Goal: Task Accomplishment & Management: Complete application form

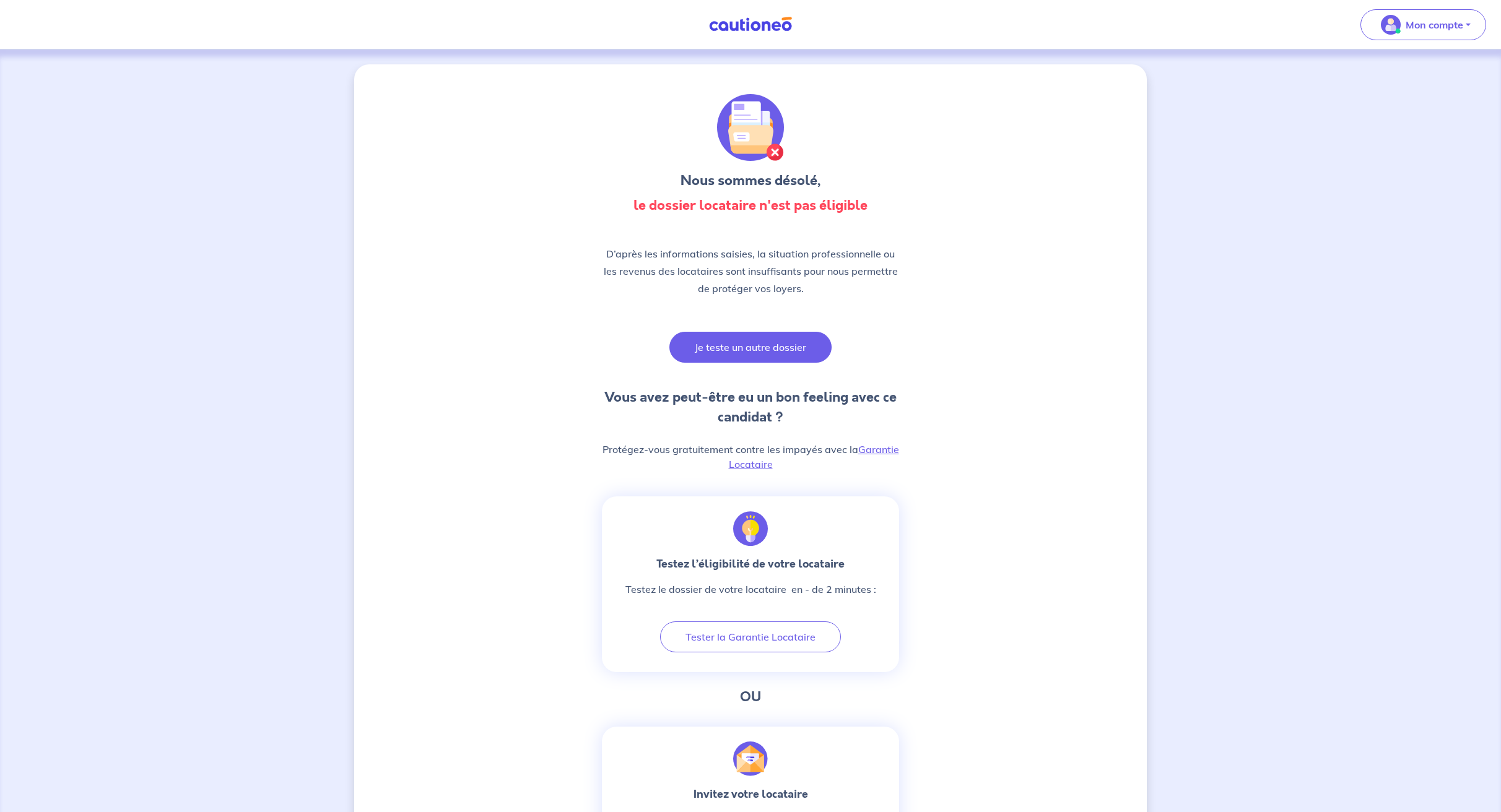
click at [761, 346] on button "Je teste un autre dossier" at bounding box center [750, 347] width 162 height 31
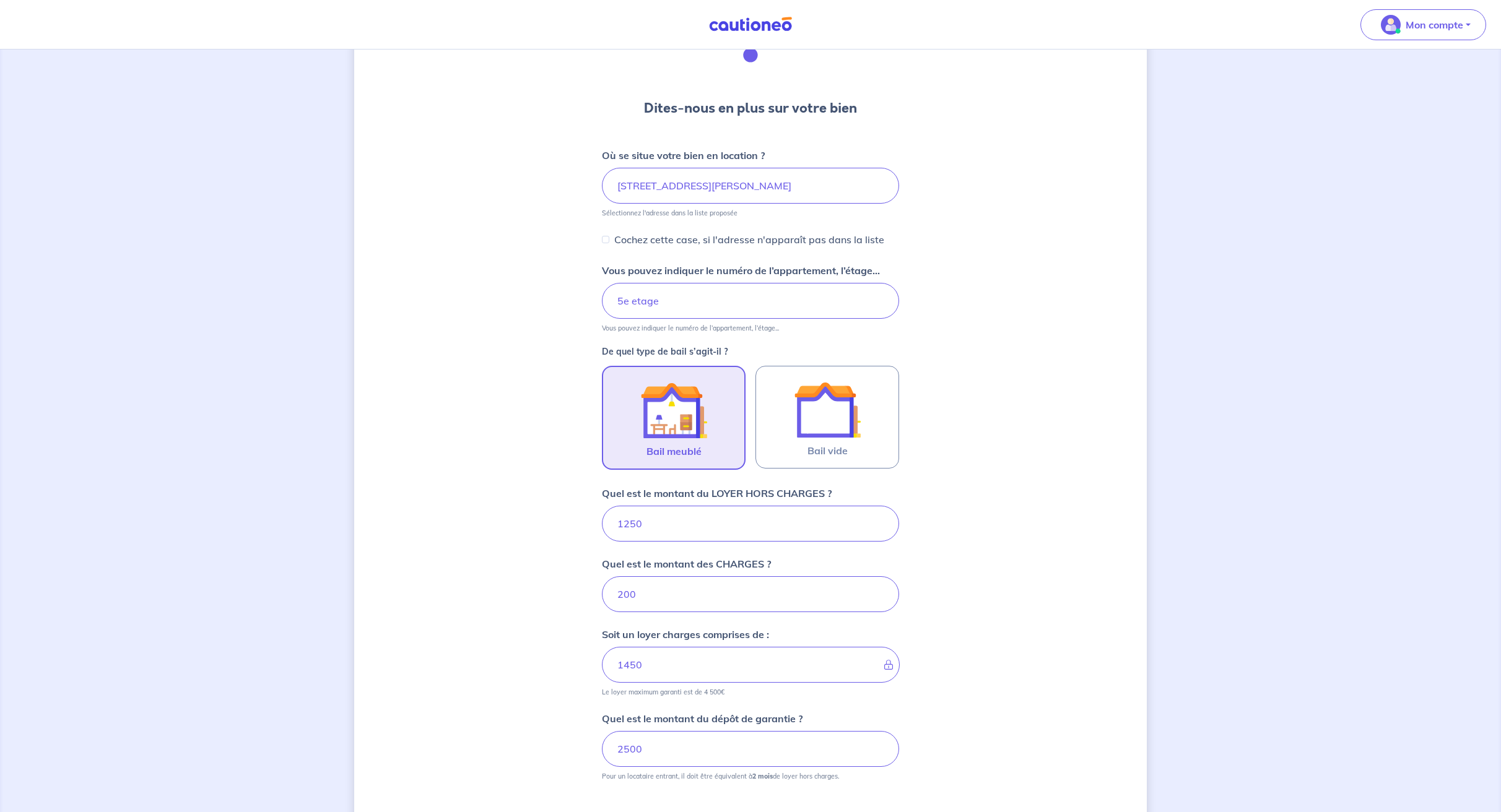
scroll to position [148, 0]
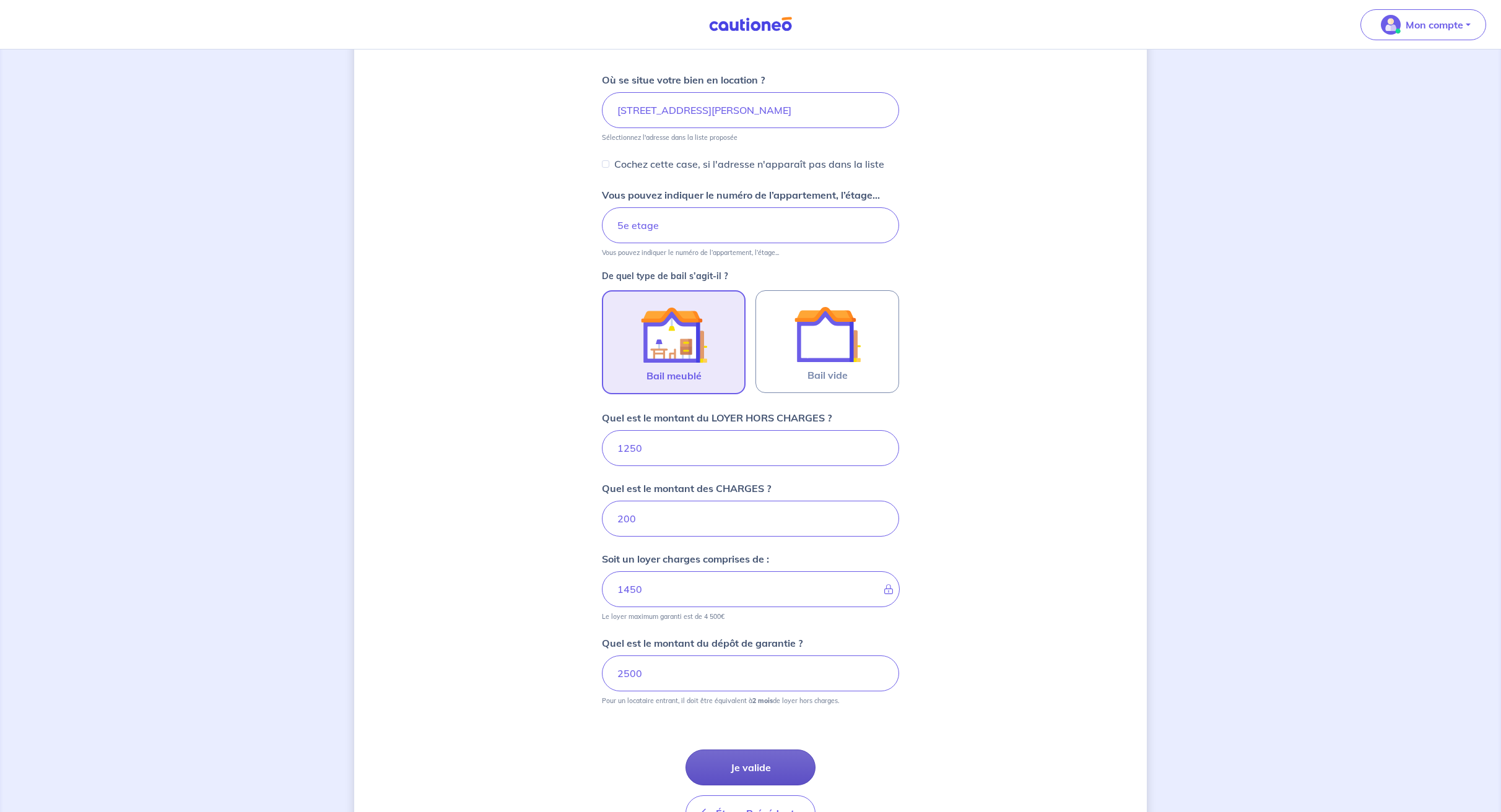
click at [734, 761] on button "Je valide" at bounding box center [750, 767] width 130 height 36
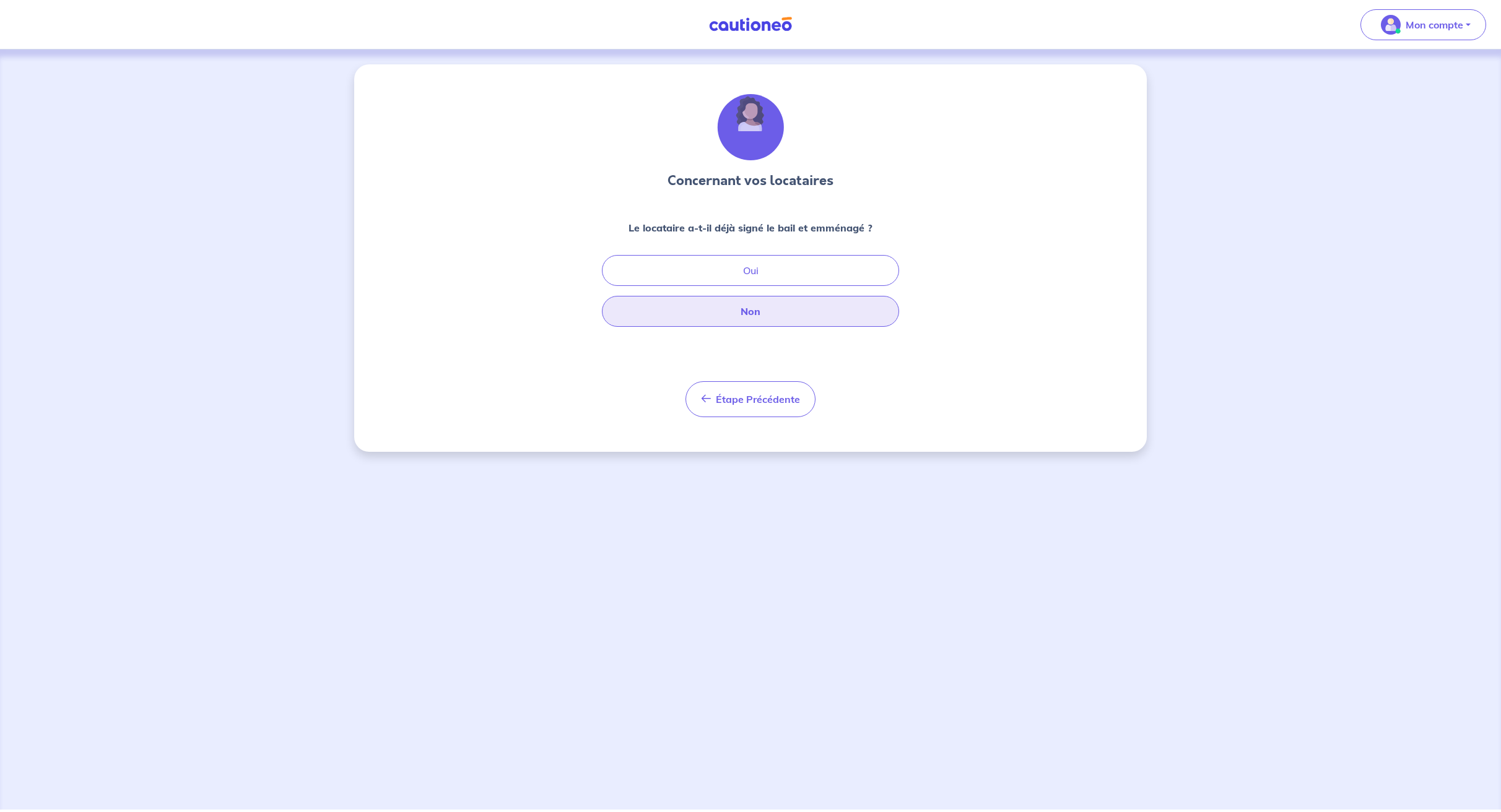
click at [747, 313] on button "Non" at bounding box center [750, 311] width 297 height 31
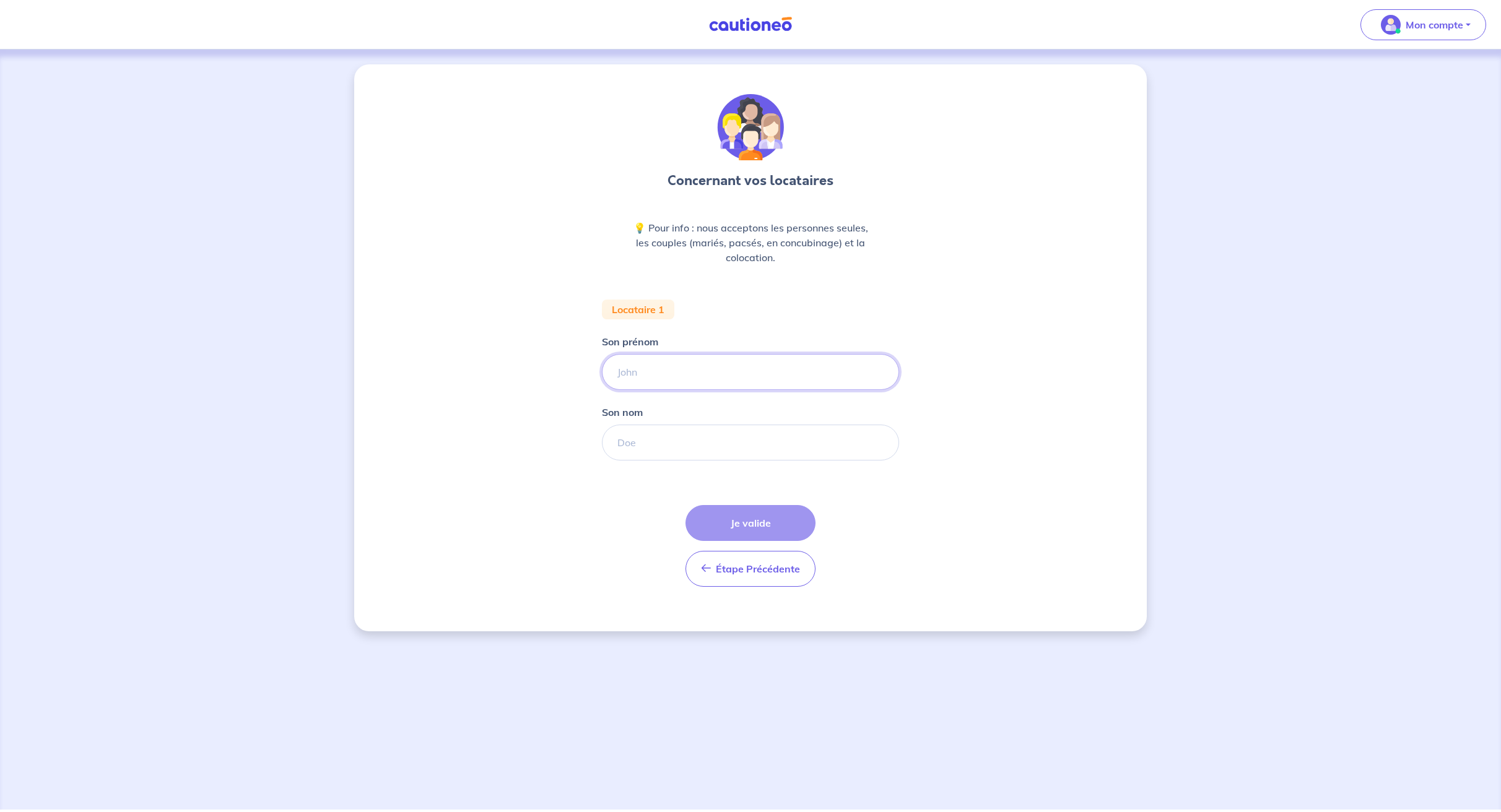
click at [648, 363] on input "Son prénom" at bounding box center [750, 372] width 297 height 36
paste input "[PERSON_NAME]"
type input "[PERSON_NAME]"
click at [650, 439] on input "Son nom" at bounding box center [750, 442] width 297 height 36
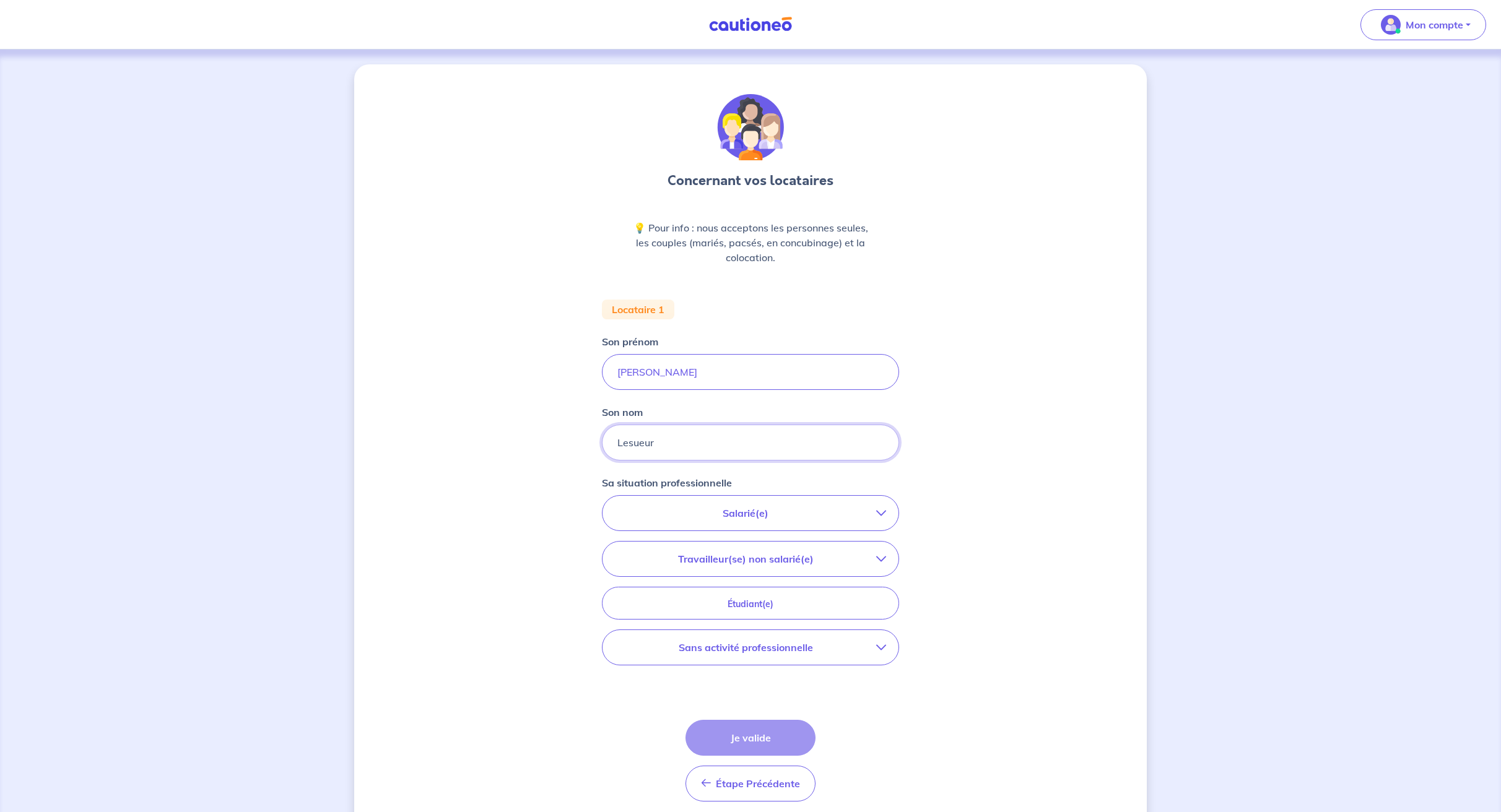
type input "Lesueur"
click at [747, 523] on button "Salarié(e)" at bounding box center [750, 513] width 296 height 34
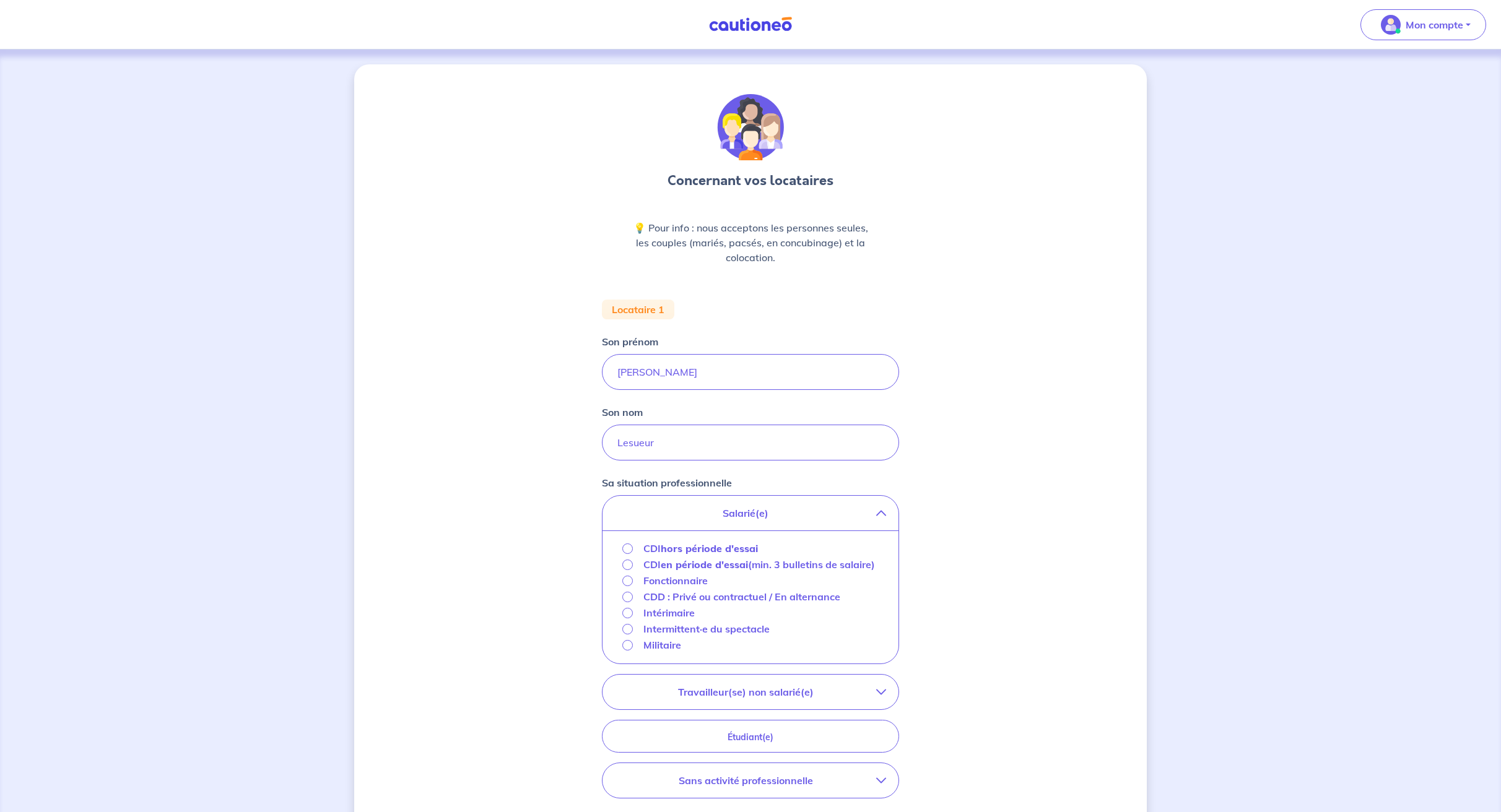
click at [700, 548] on strong "hors période d'essai" at bounding box center [709, 548] width 97 height 12
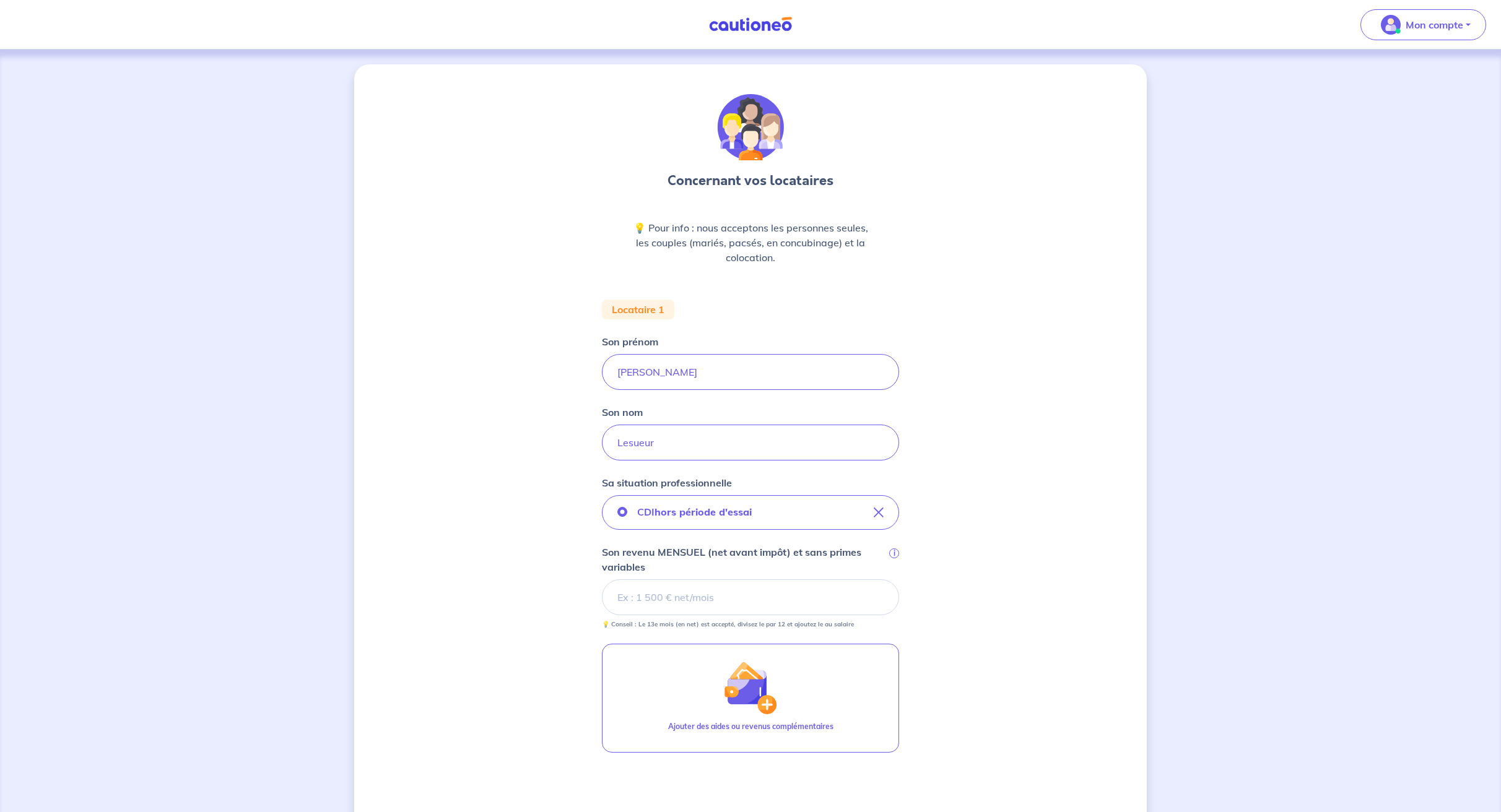
click at [674, 601] on input "Son revenu MENSUEL (net avant impôt) et sans primes variables i" at bounding box center [750, 597] width 297 height 36
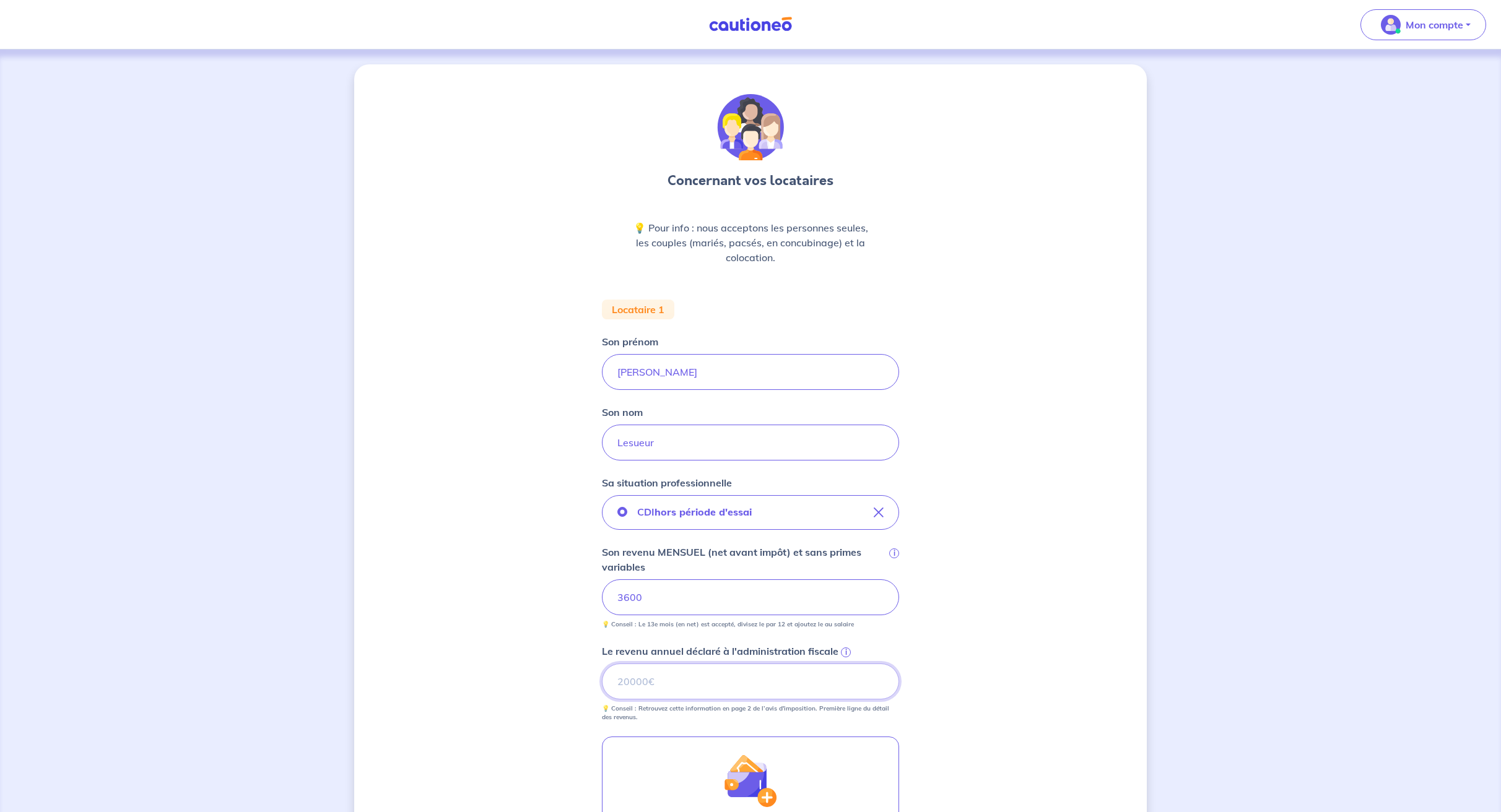
click at [685, 686] on input "Le revenu annuel déclaré à l'administration fiscale i" at bounding box center [750, 681] width 297 height 36
click at [675, 679] on input "Le revenu annuel déclaré à l'administration fiscale i" at bounding box center [750, 681] width 297 height 36
type input "0"
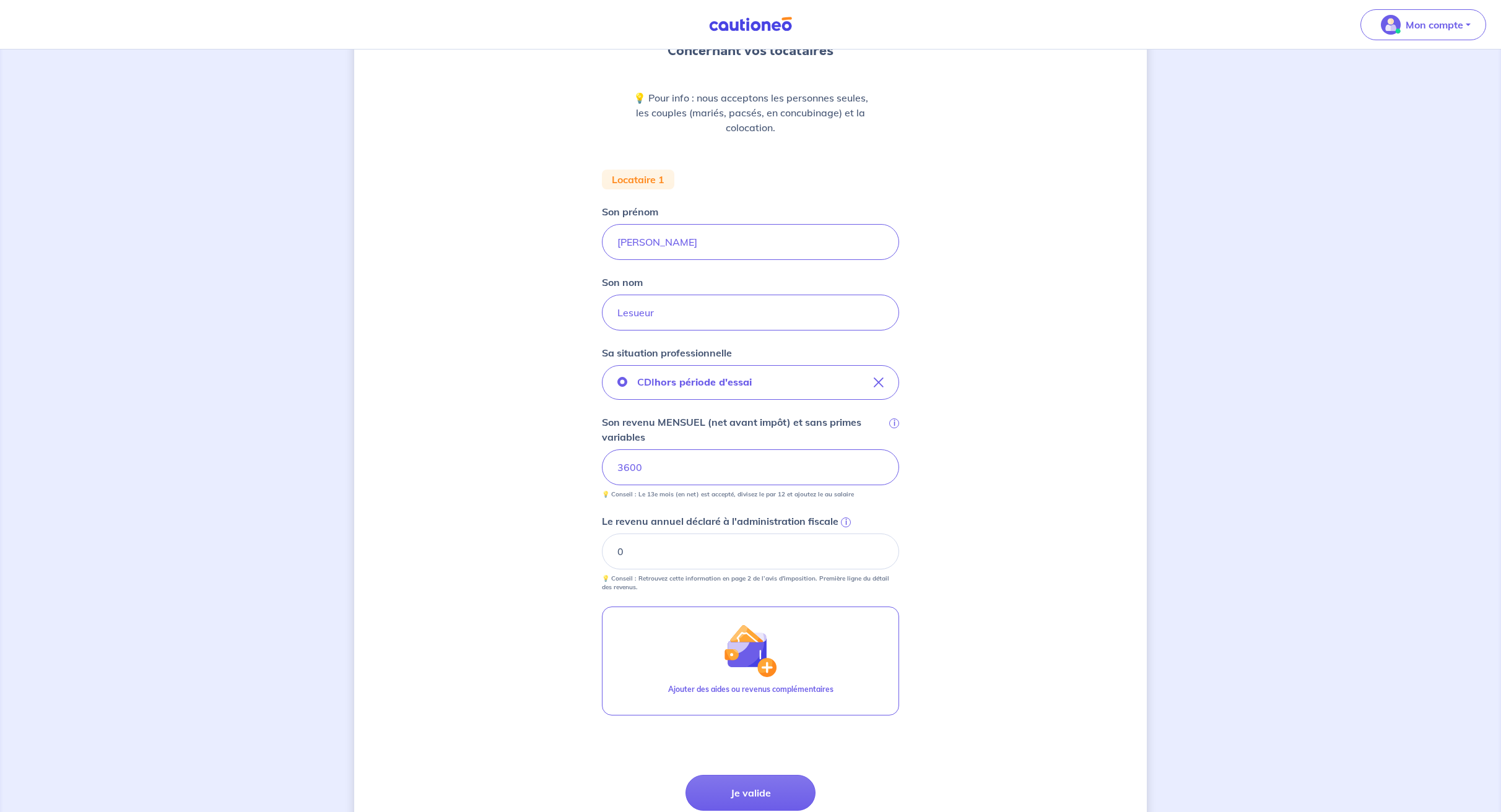
scroll to position [234, 0]
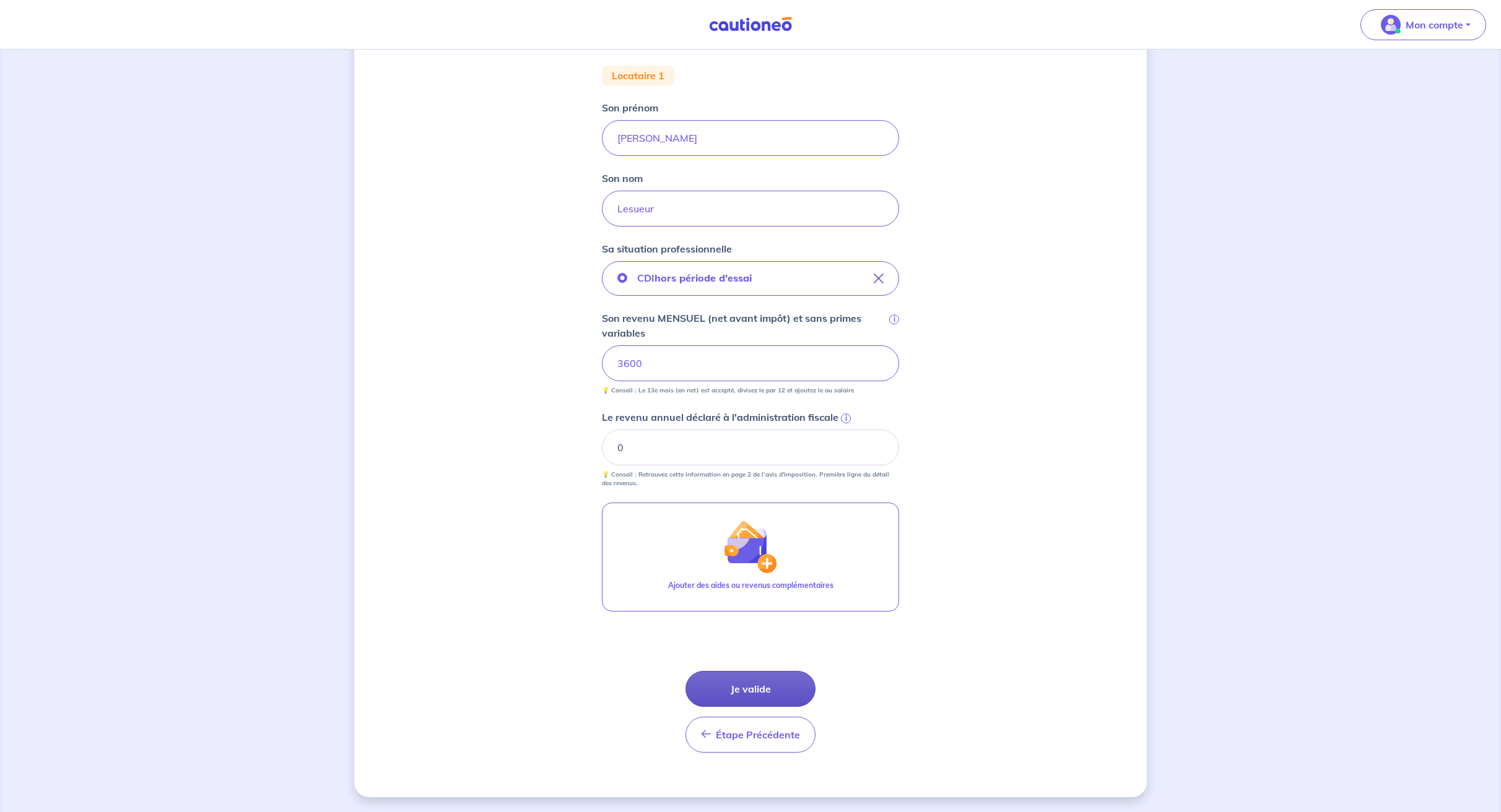
click at [739, 688] on button "Je valide" at bounding box center [750, 689] width 130 height 36
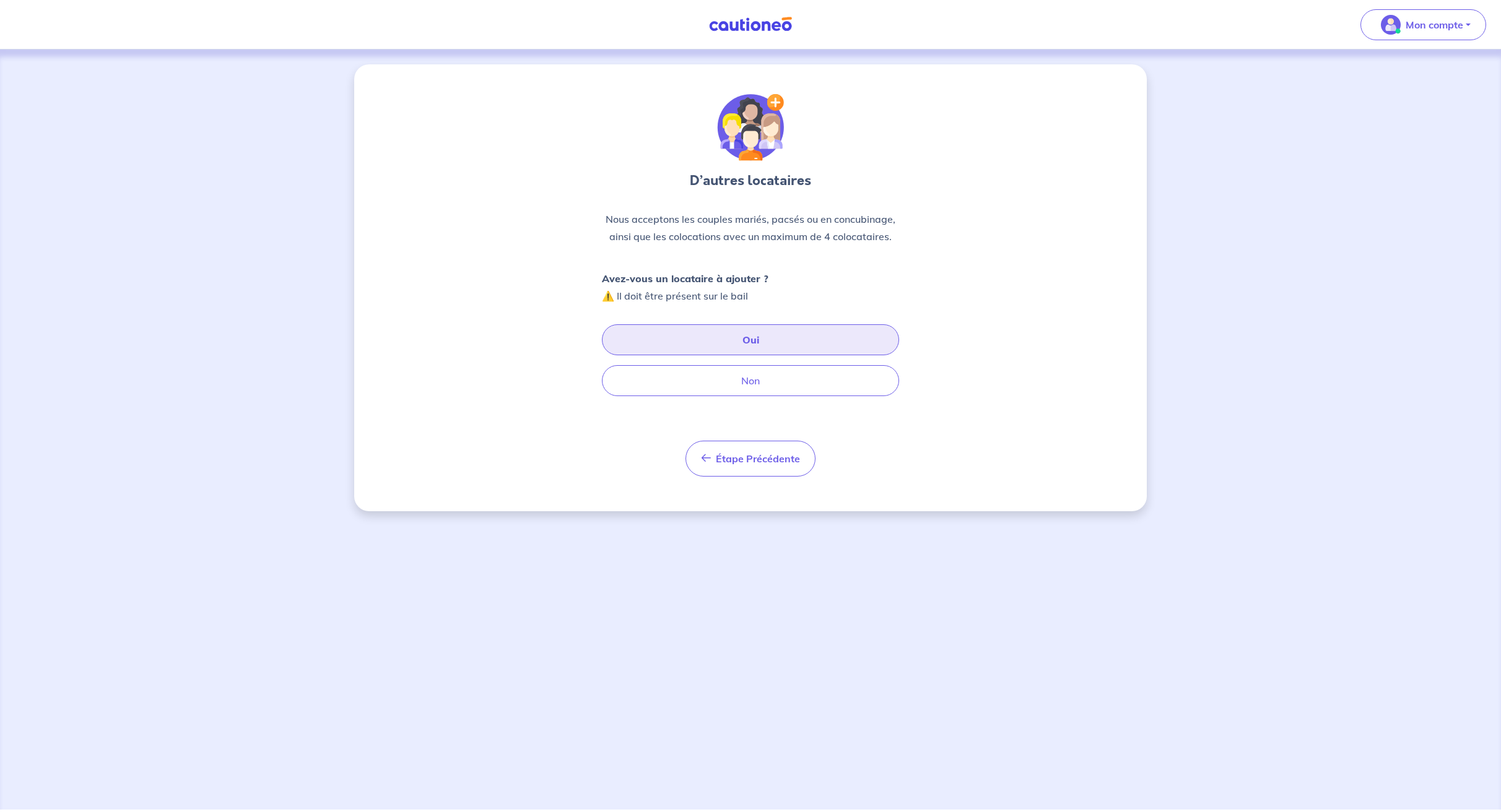
click at [758, 345] on button "Oui" at bounding box center [750, 339] width 297 height 31
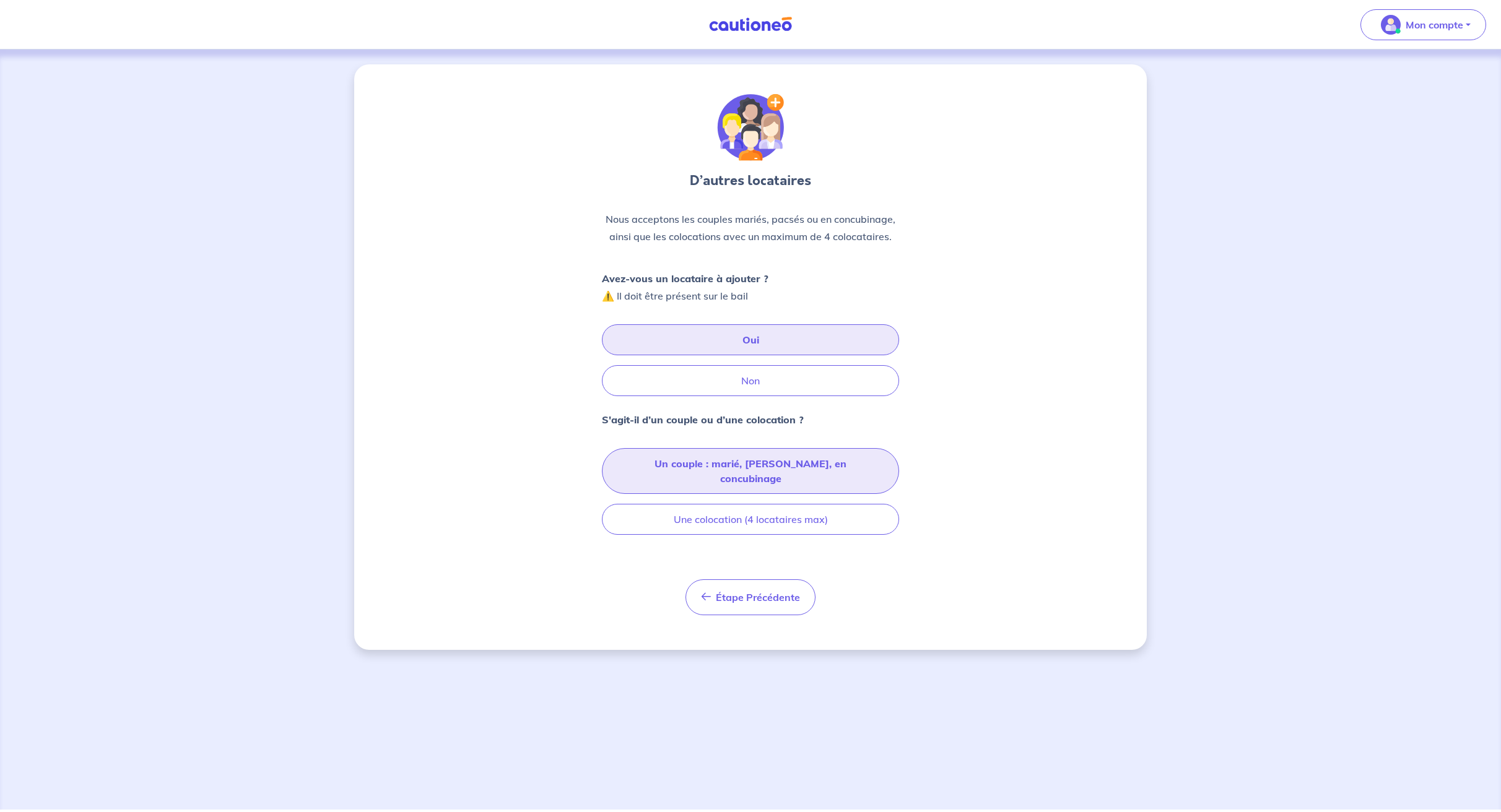
click at [723, 464] on button "Un couple : marié, [PERSON_NAME], en concubinage" at bounding box center [750, 471] width 297 height 46
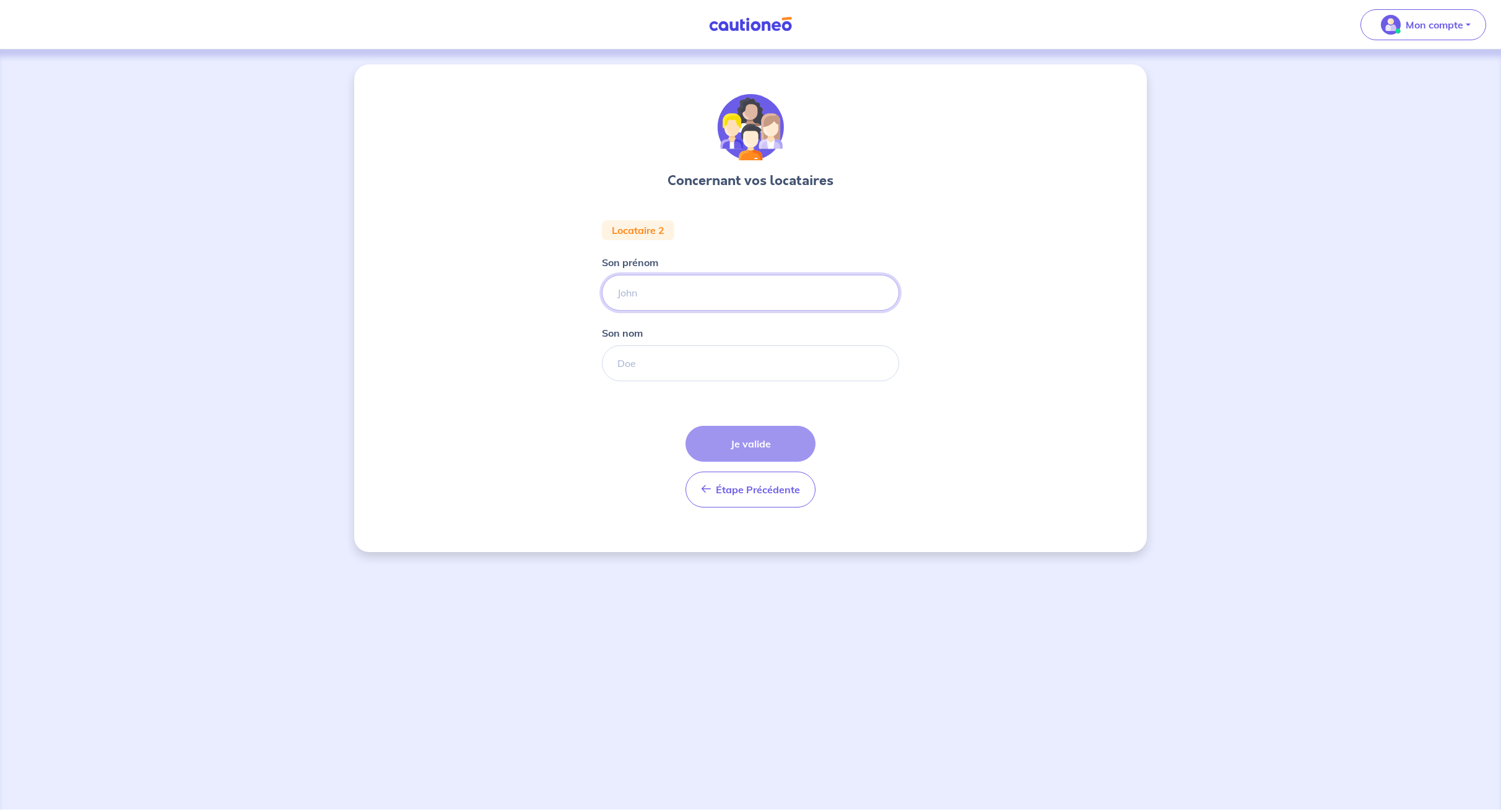
click at [665, 283] on input "Son prénom" at bounding box center [750, 292] width 297 height 36
type input "Tairiq"
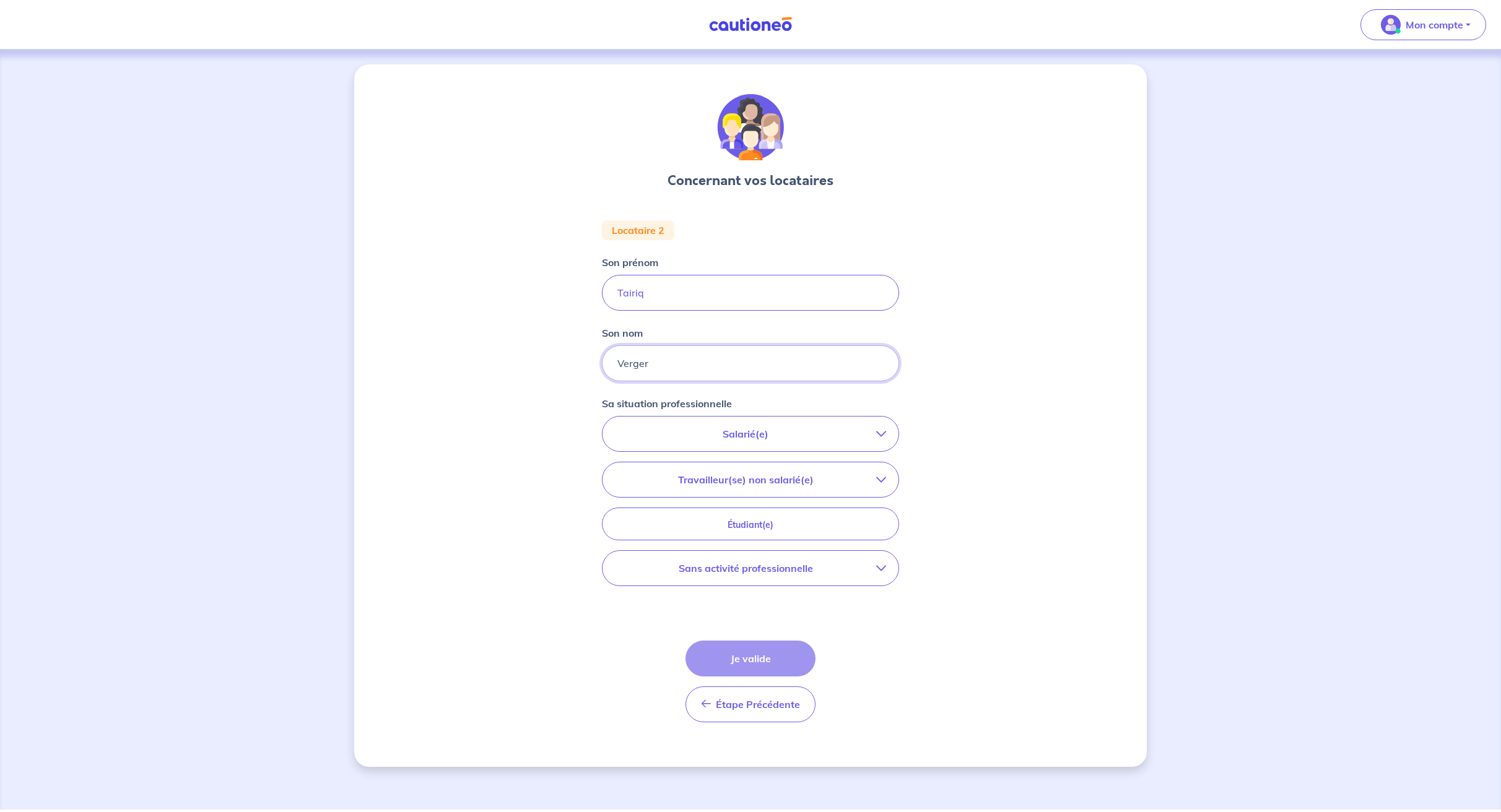
type input "Verger"
click at [782, 440] on p "Salarié(e)" at bounding box center [745, 434] width 262 height 15
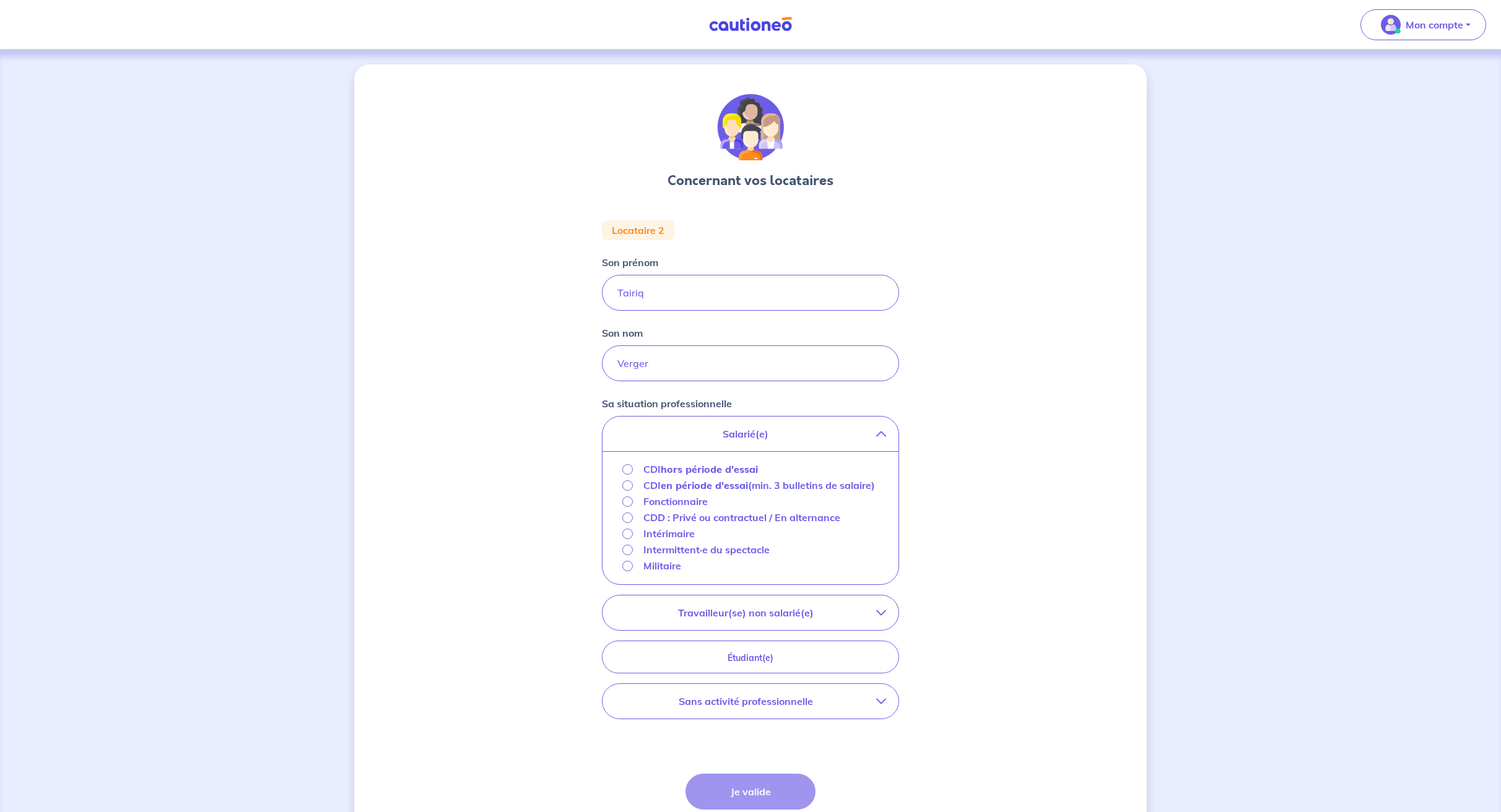
click at [705, 465] on strong "hors période d'essai" at bounding box center [709, 469] width 97 height 12
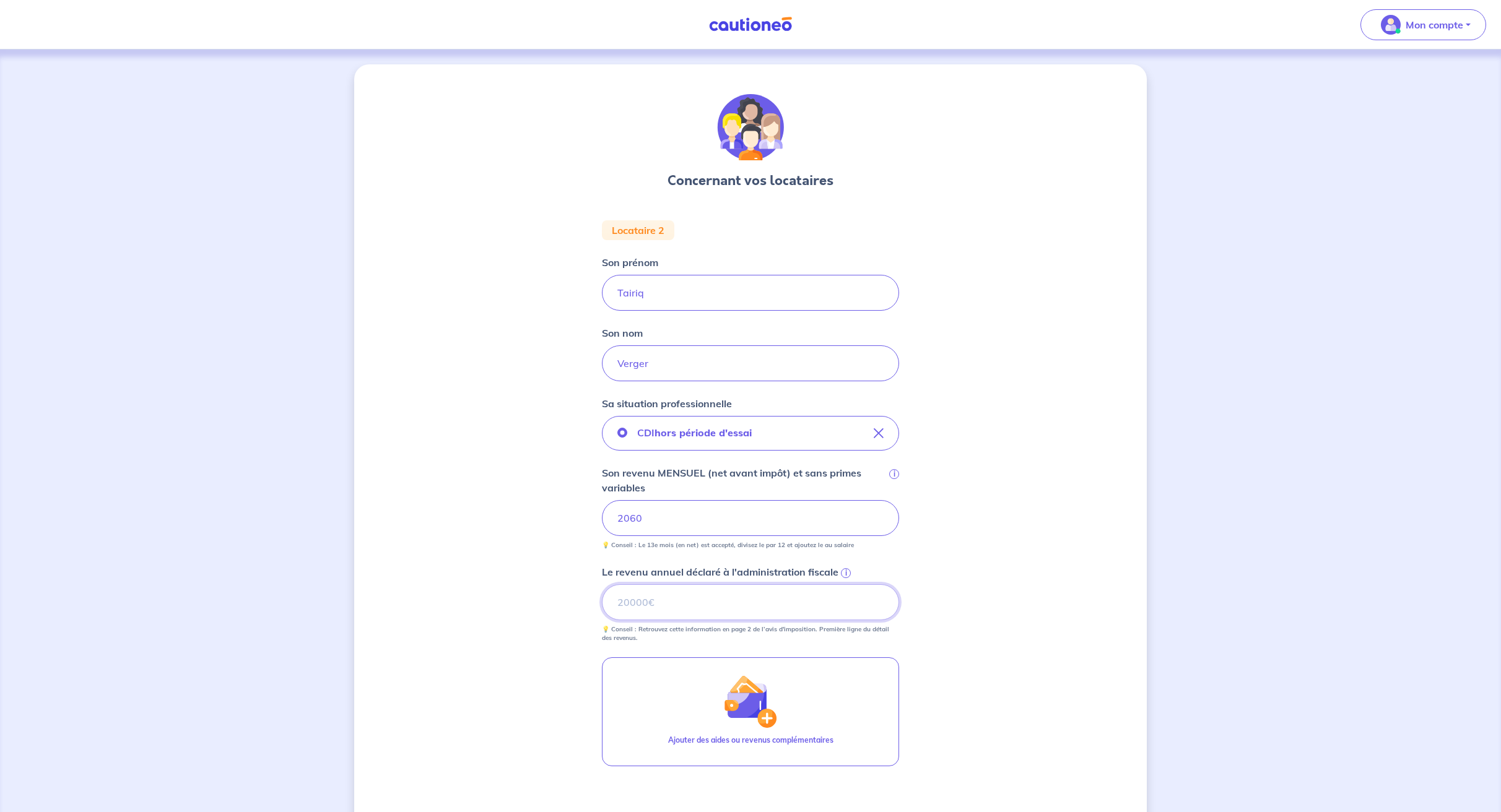
click at [663, 605] on input "Le revenu annuel déclaré à l'administration fiscale i" at bounding box center [750, 602] width 297 height 36
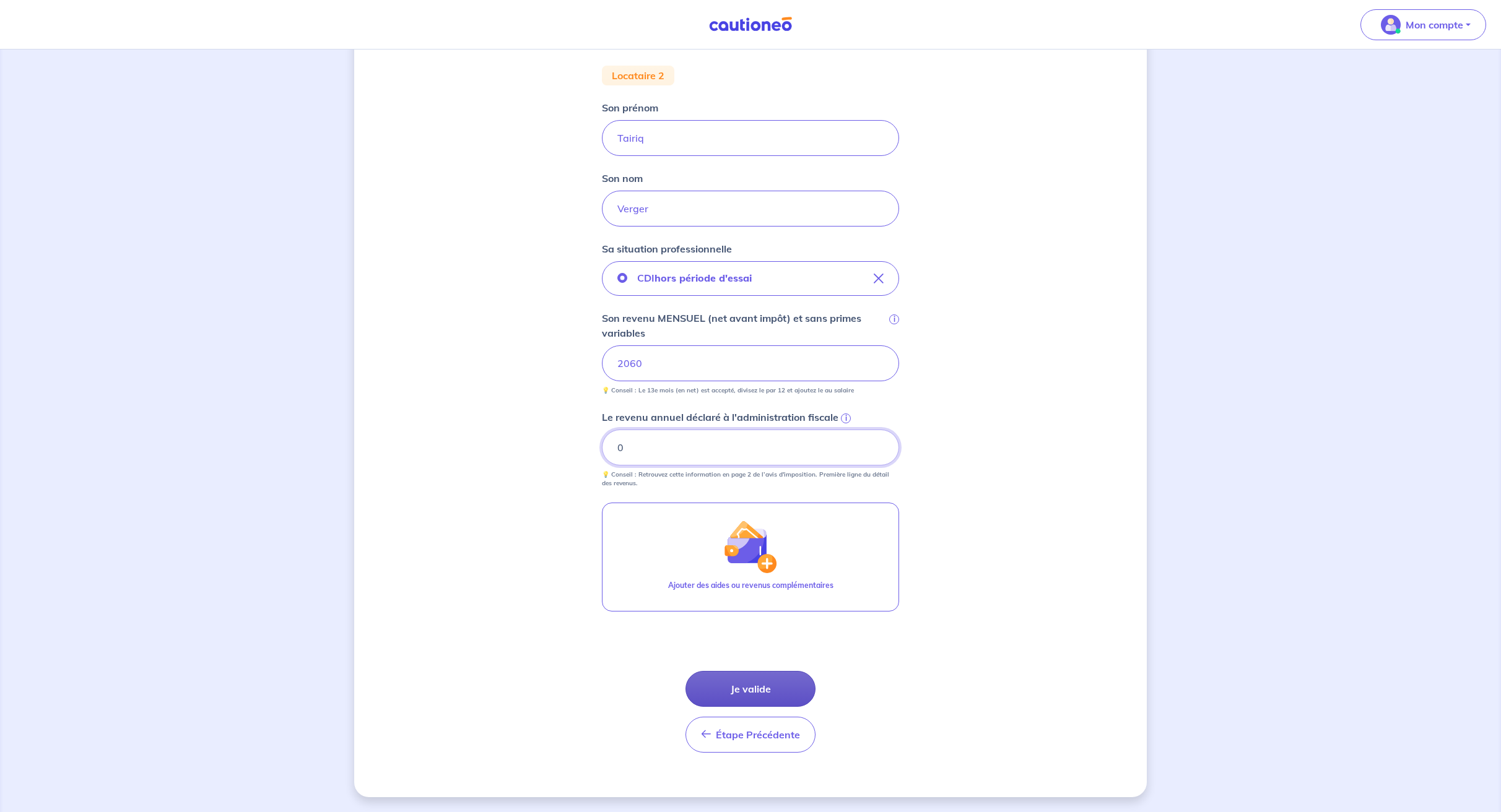
type input "0"
click at [771, 691] on button "Je valide" at bounding box center [750, 689] width 130 height 36
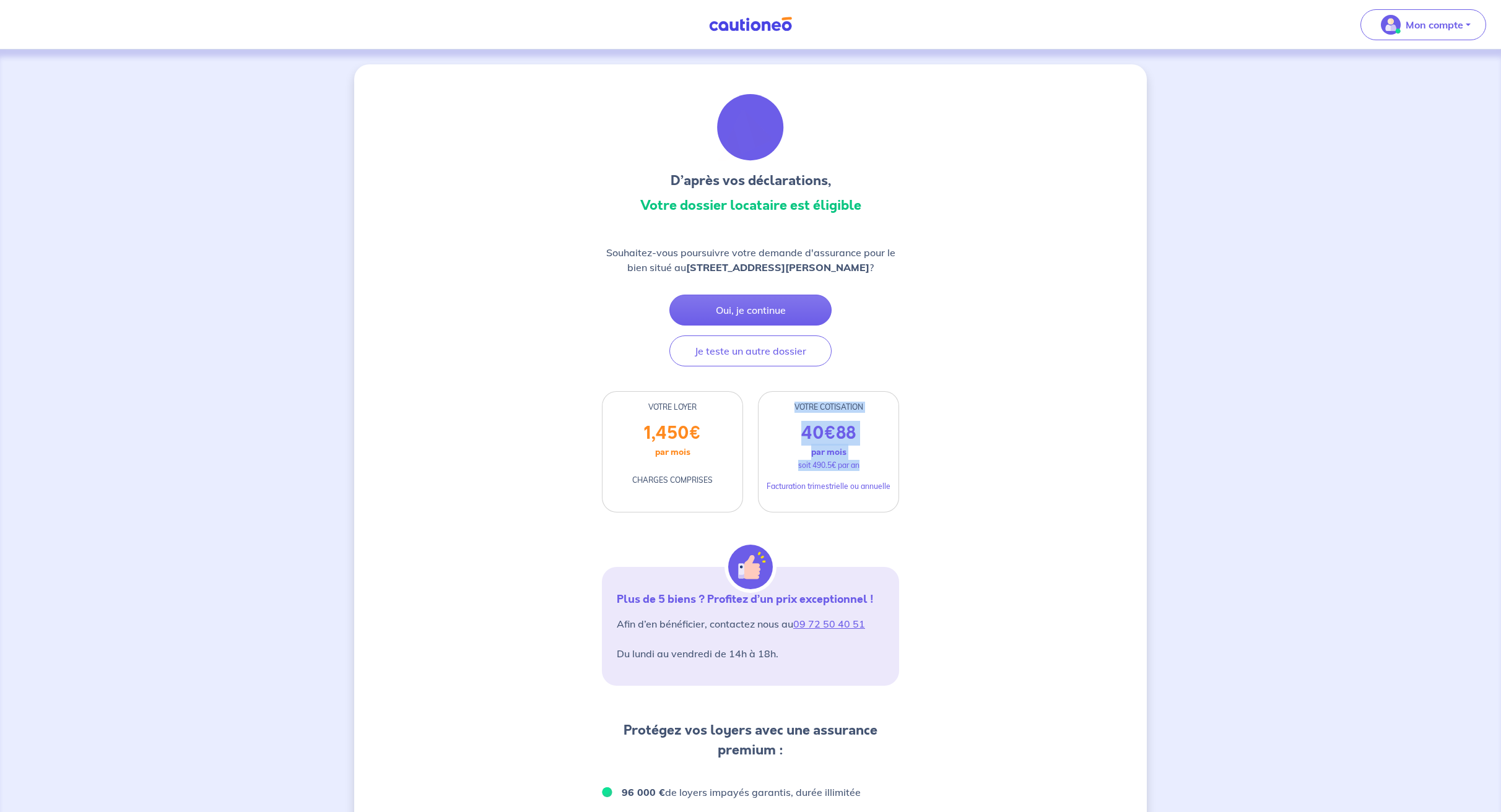
drag, startPoint x: 789, startPoint y: 405, endPoint x: 870, endPoint y: 465, distance: 100.8
click at [870, 465] on div "VOTRE COTISATION 40 € 88 par mois soit 490.5€ par an Facturation trimestrielle …" at bounding box center [828, 452] width 141 height 121
click at [870, 465] on div "40 € 88 par mois soit 490.5€ par an Facturation trimestrielle ou annuelle" at bounding box center [828, 467] width 140 height 89
click at [764, 353] on button "Je teste un autre dossier" at bounding box center [750, 351] width 162 height 31
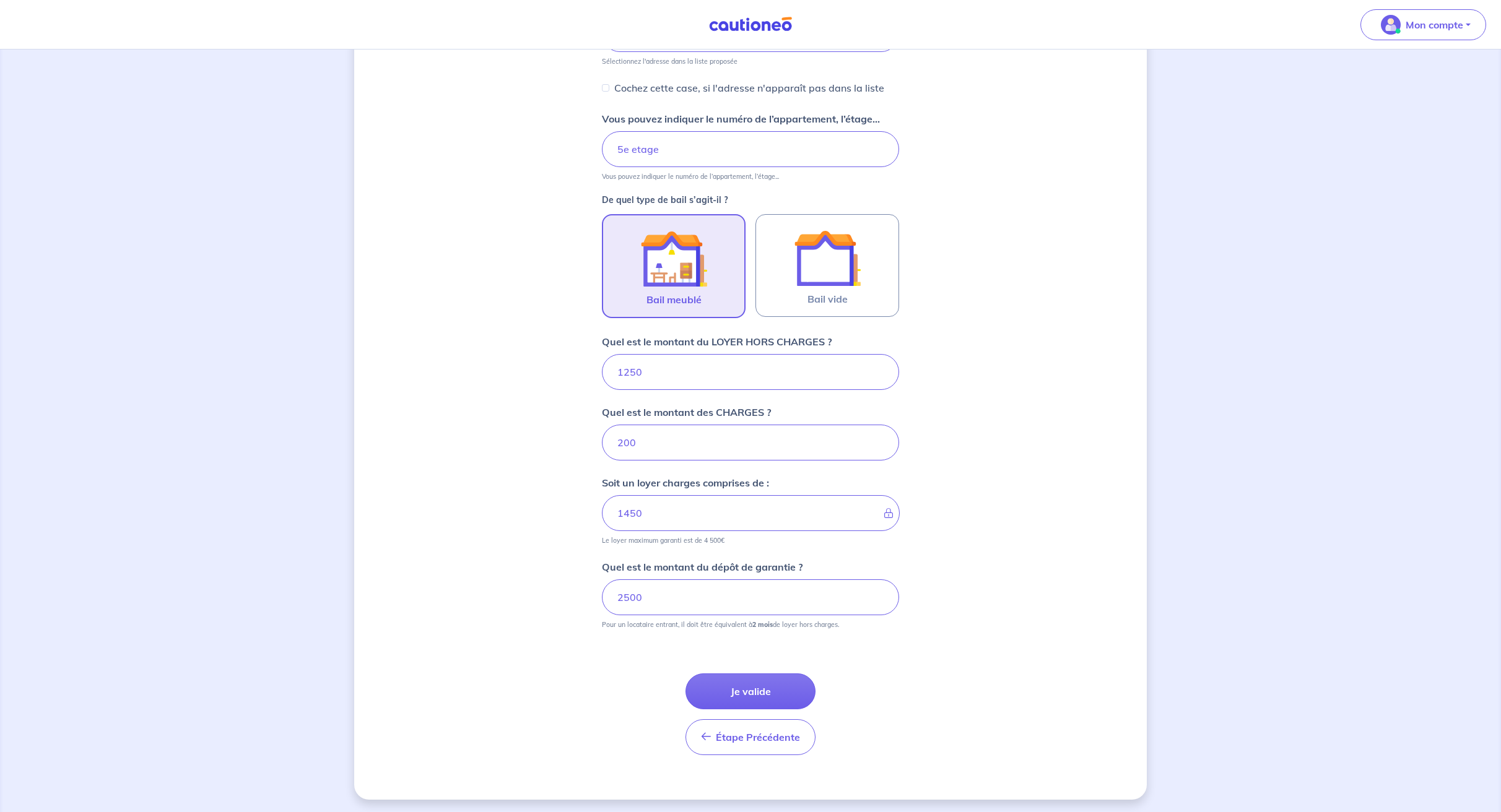
scroll to position [226, 0]
click at [725, 683] on button "Je valide" at bounding box center [750, 689] width 130 height 36
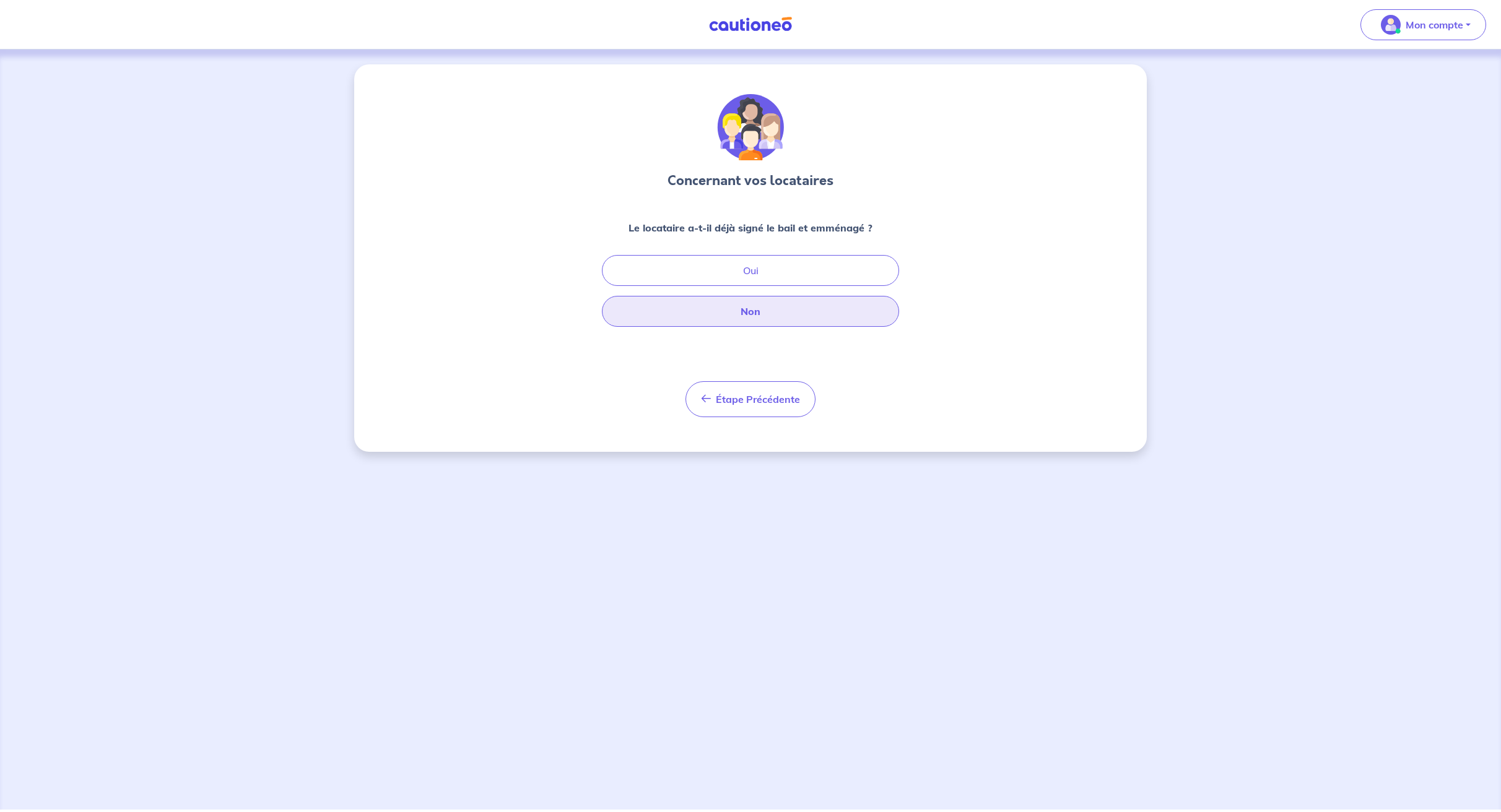
click at [768, 308] on button "Non" at bounding box center [750, 311] width 297 height 31
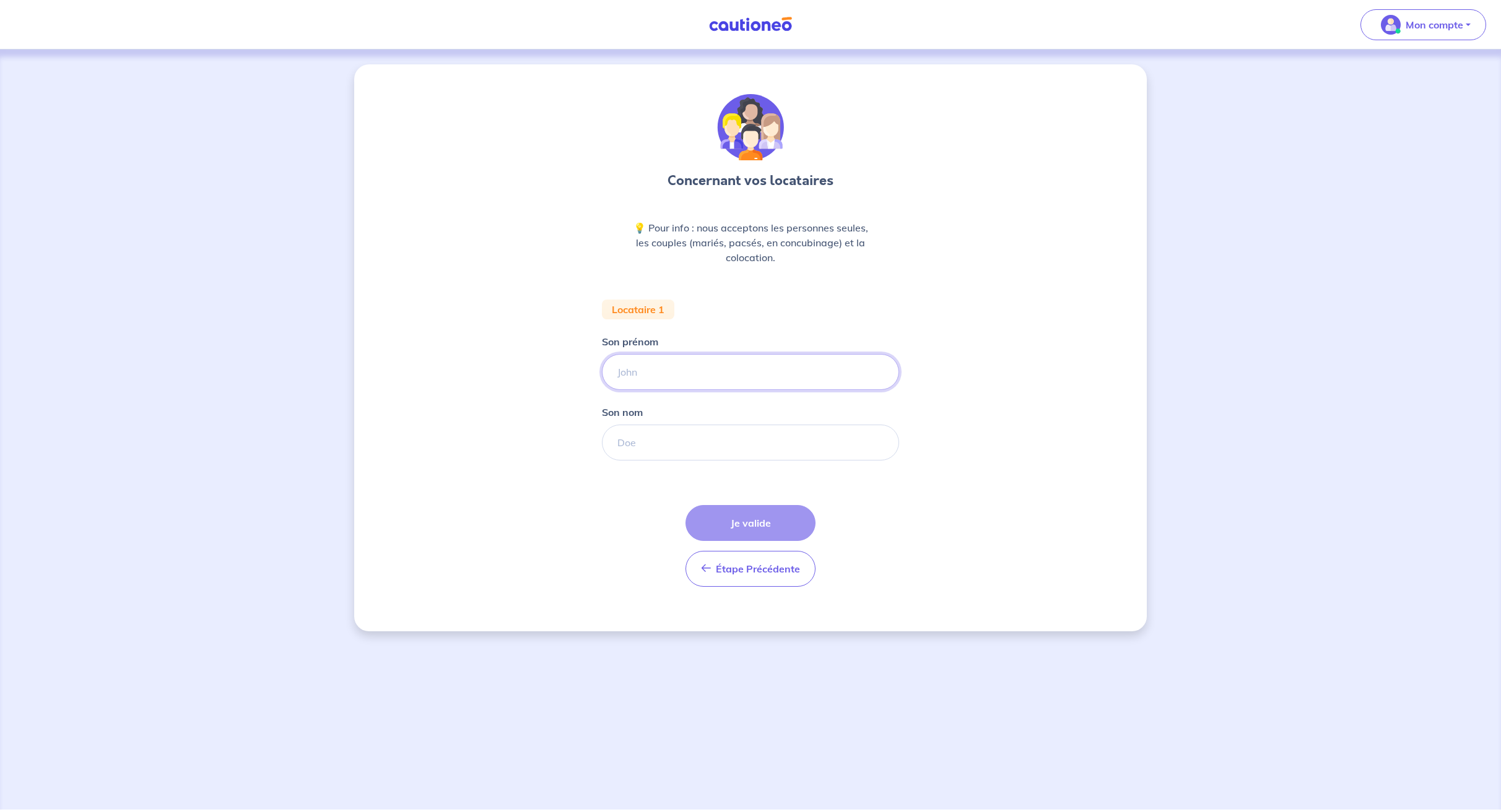
click at [639, 367] on input "Son prénom" at bounding box center [750, 372] width 297 height 36
type input "[PERSON_NAME]"
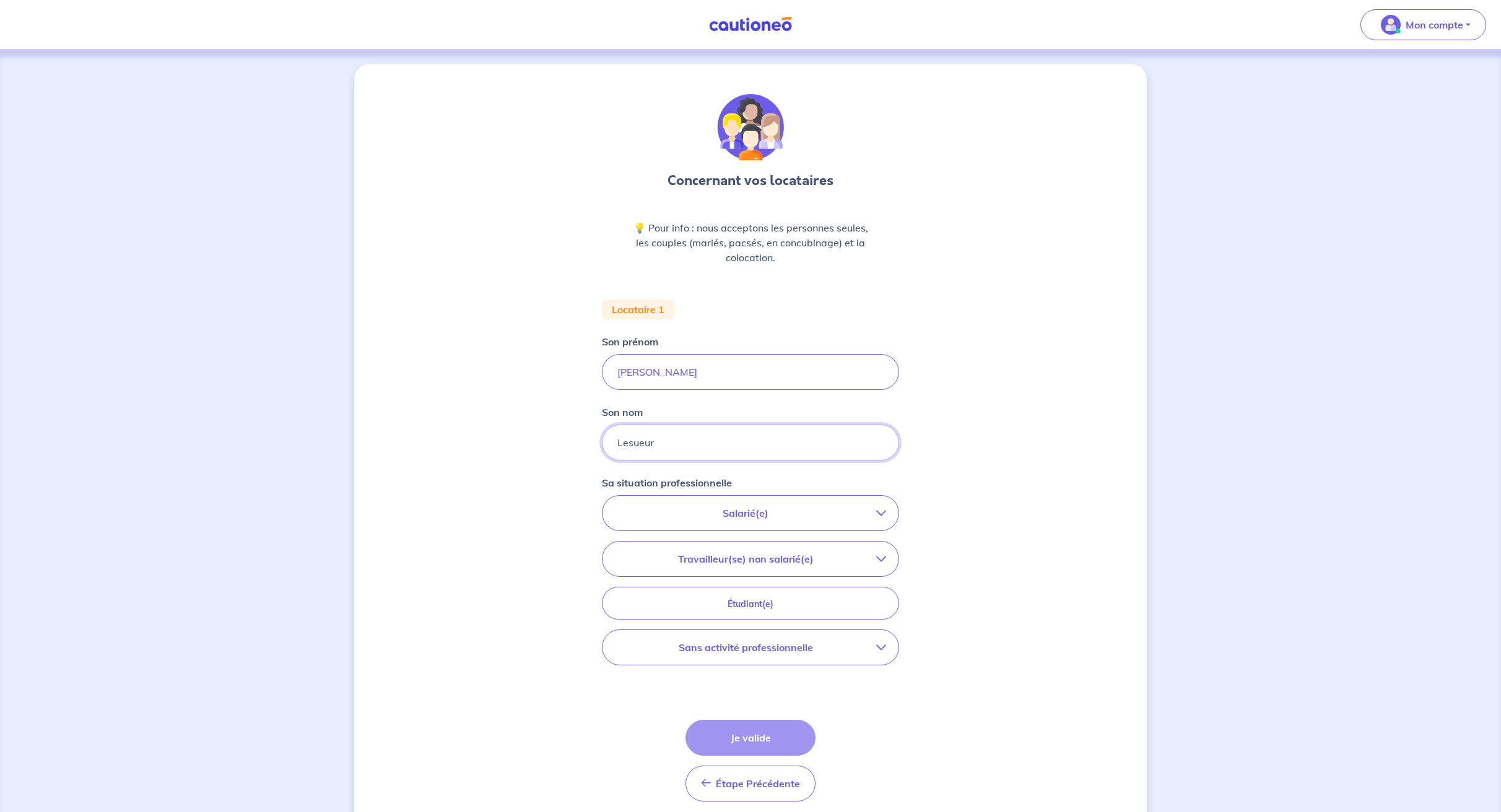
type input "Lesueur"
click at [683, 519] on p "Salarié(e)" at bounding box center [745, 513] width 262 height 15
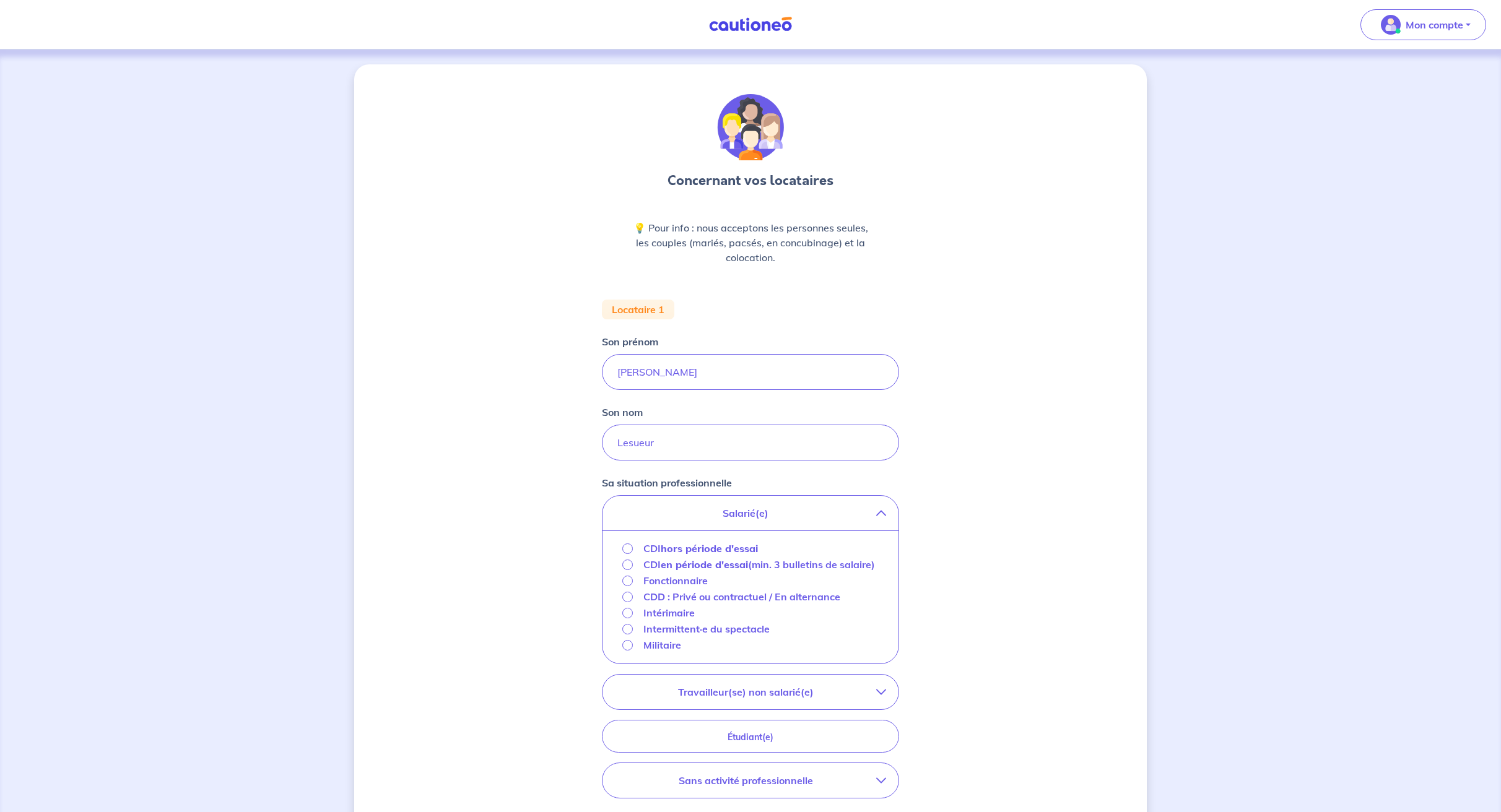
click at [675, 551] on strong "hors période d'essai" at bounding box center [709, 548] width 97 height 12
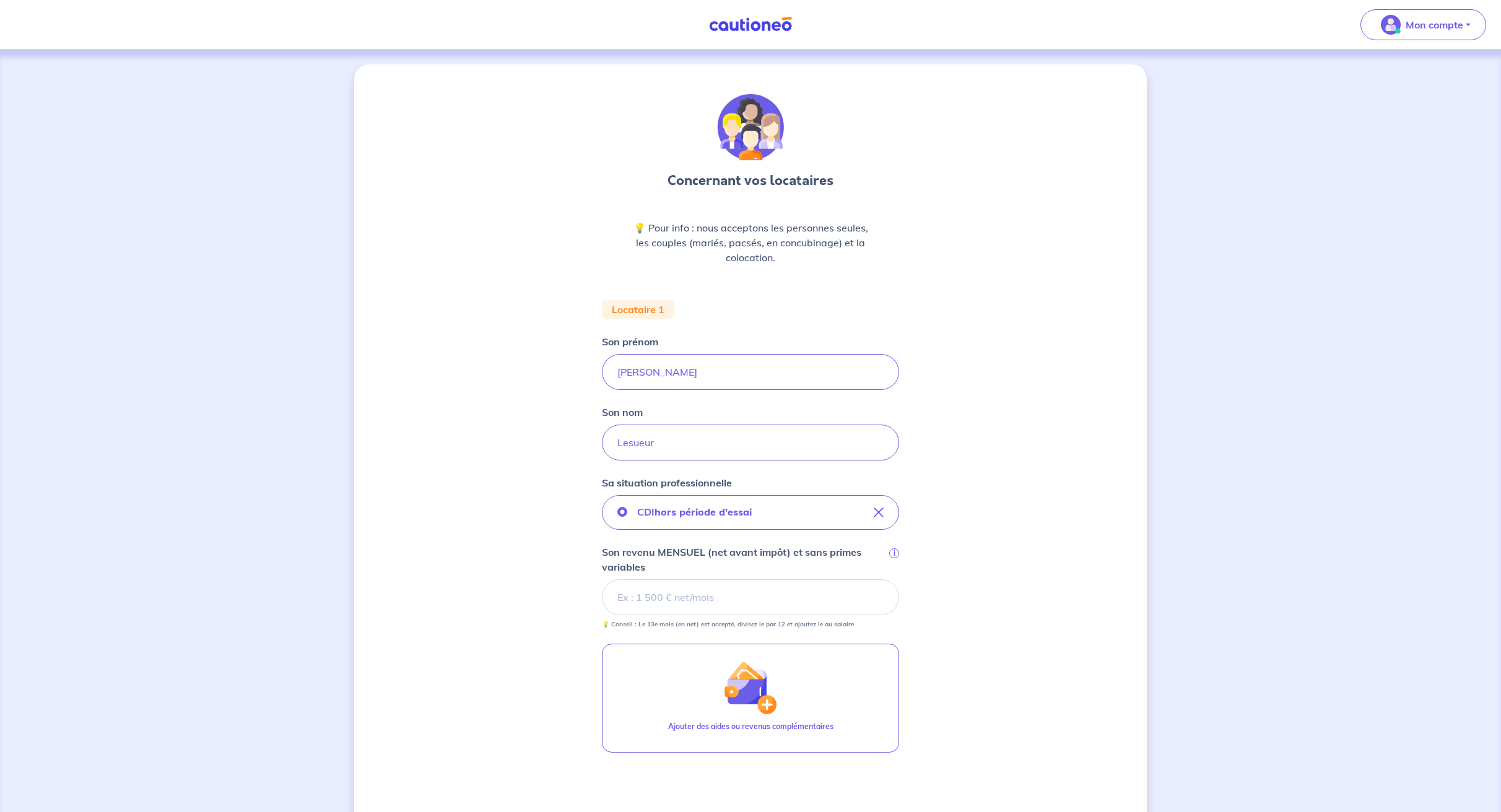
click at [662, 608] on input "Son revenu MENSUEL (net avant impôt) et sans primes variables i" at bounding box center [750, 597] width 297 height 36
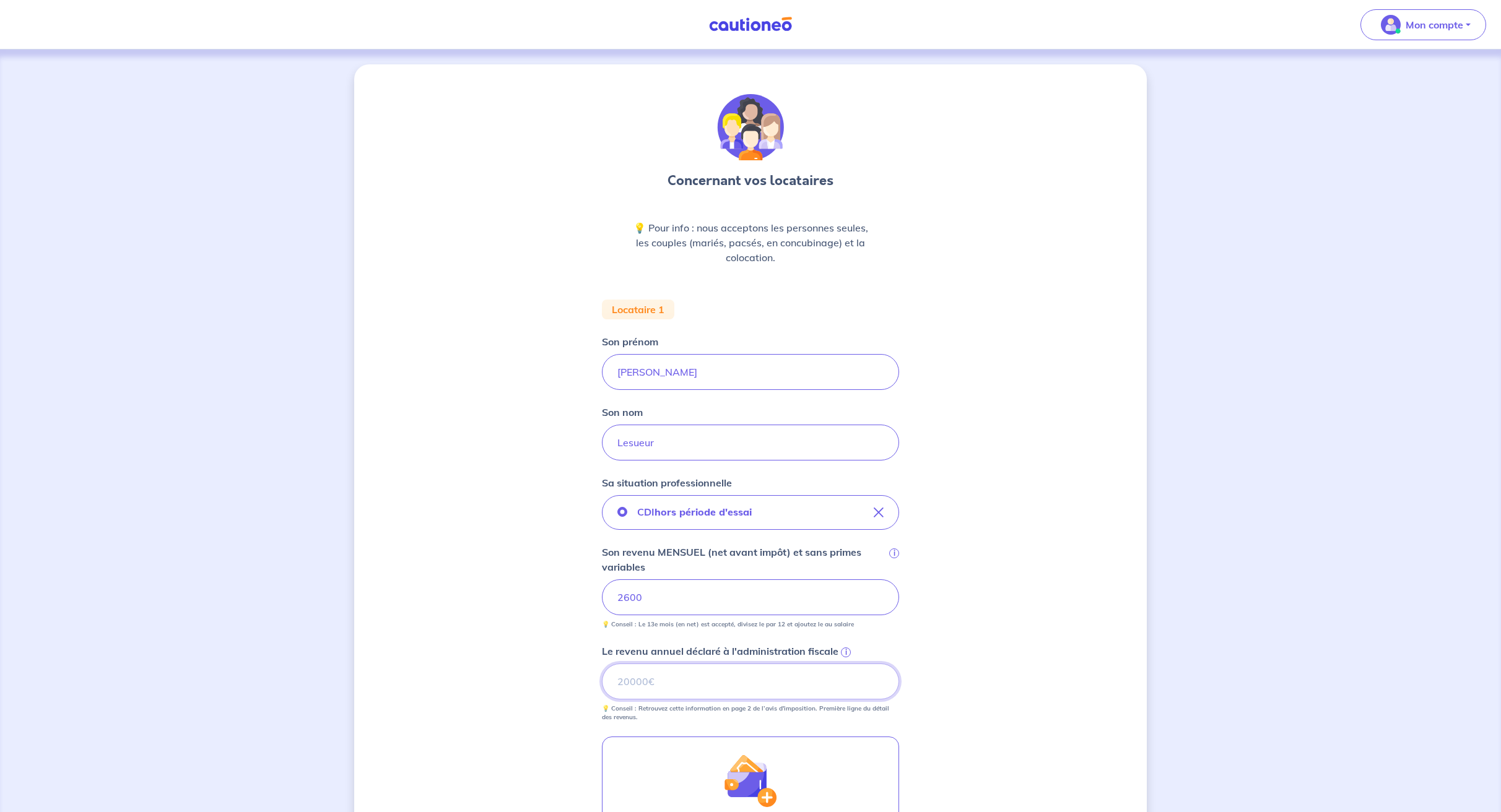
click at [638, 685] on input "Le revenu annuel déclaré à l'administration fiscale i" at bounding box center [750, 681] width 297 height 36
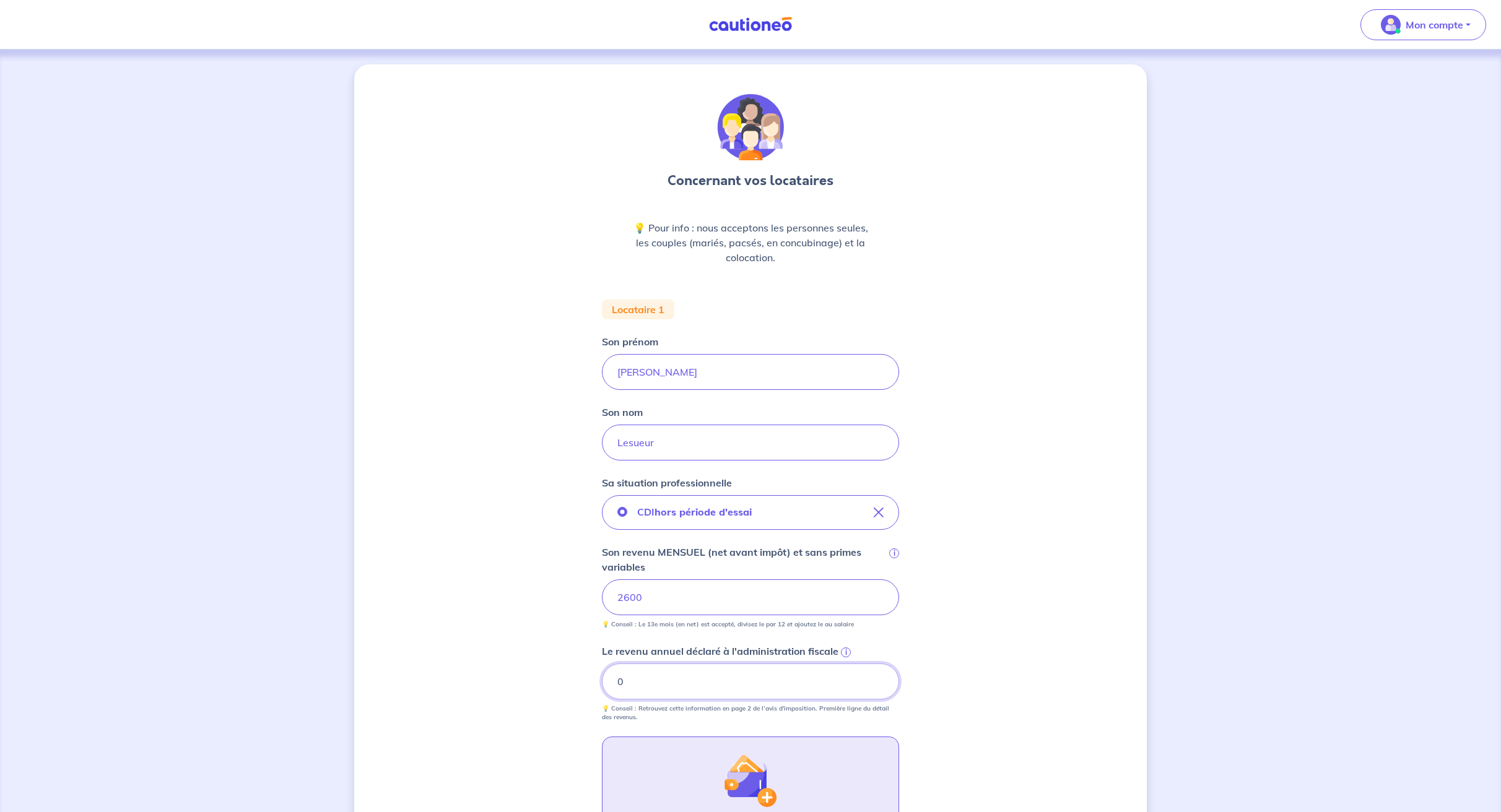
type input "0"
click at [672, 758] on button "Ajouter des aides ou revenus complémentaires" at bounding box center [750, 791] width 297 height 109
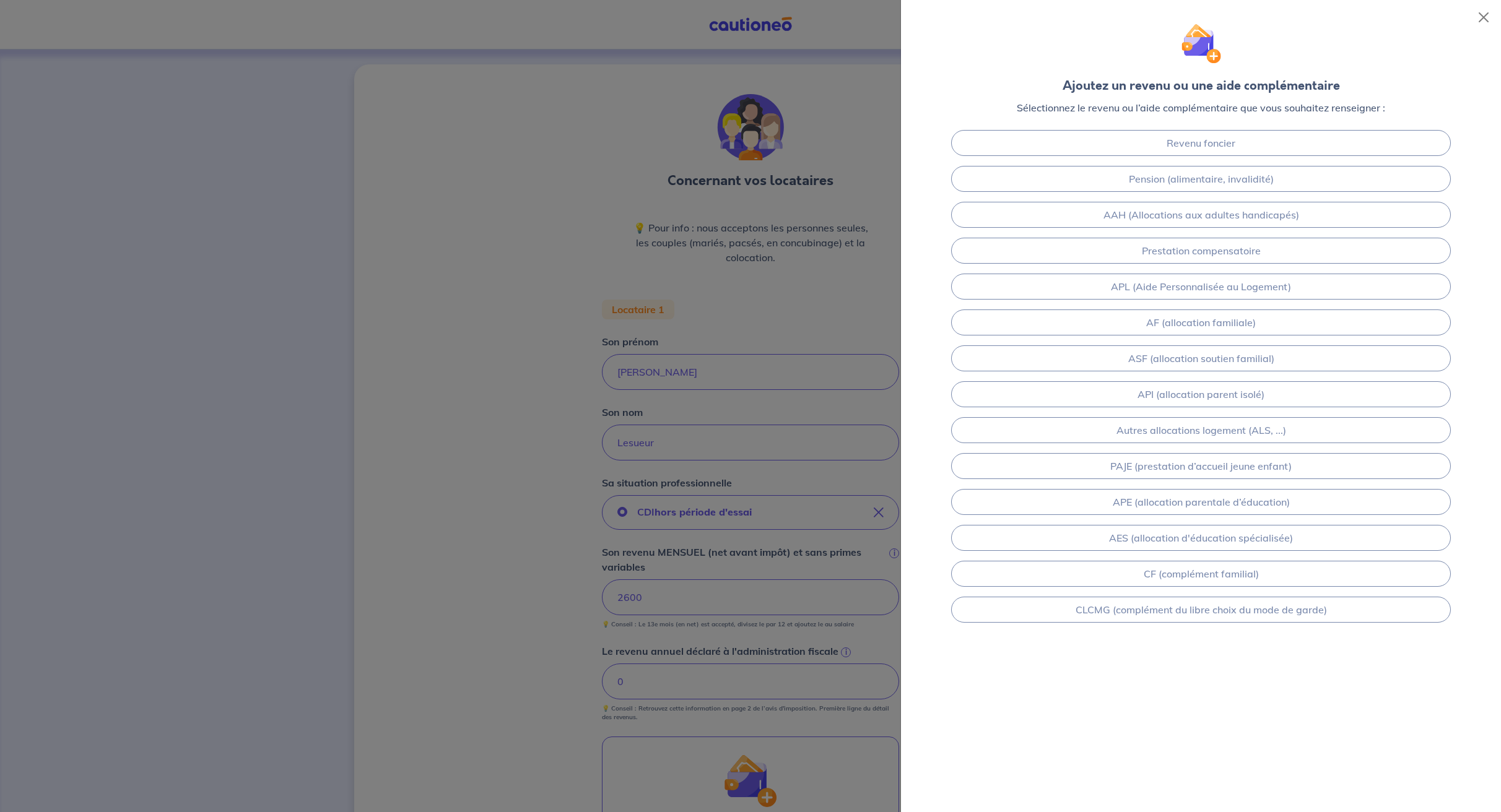
click at [517, 650] on div at bounding box center [750, 406] width 1501 height 812
click at [564, 614] on div at bounding box center [750, 406] width 1501 height 812
click at [1486, 15] on button "Close" at bounding box center [1483, 17] width 20 height 20
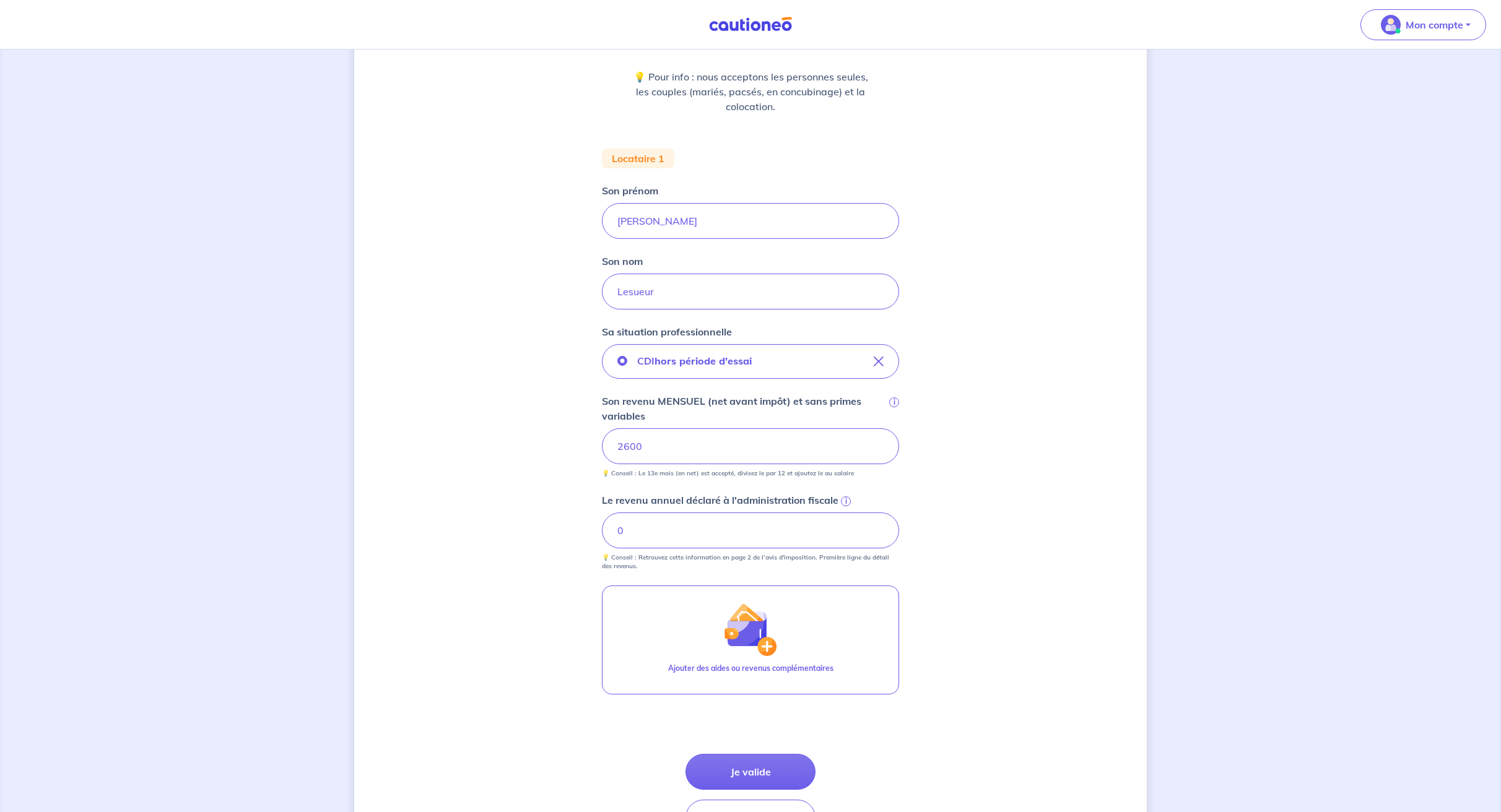
scroll to position [234, 0]
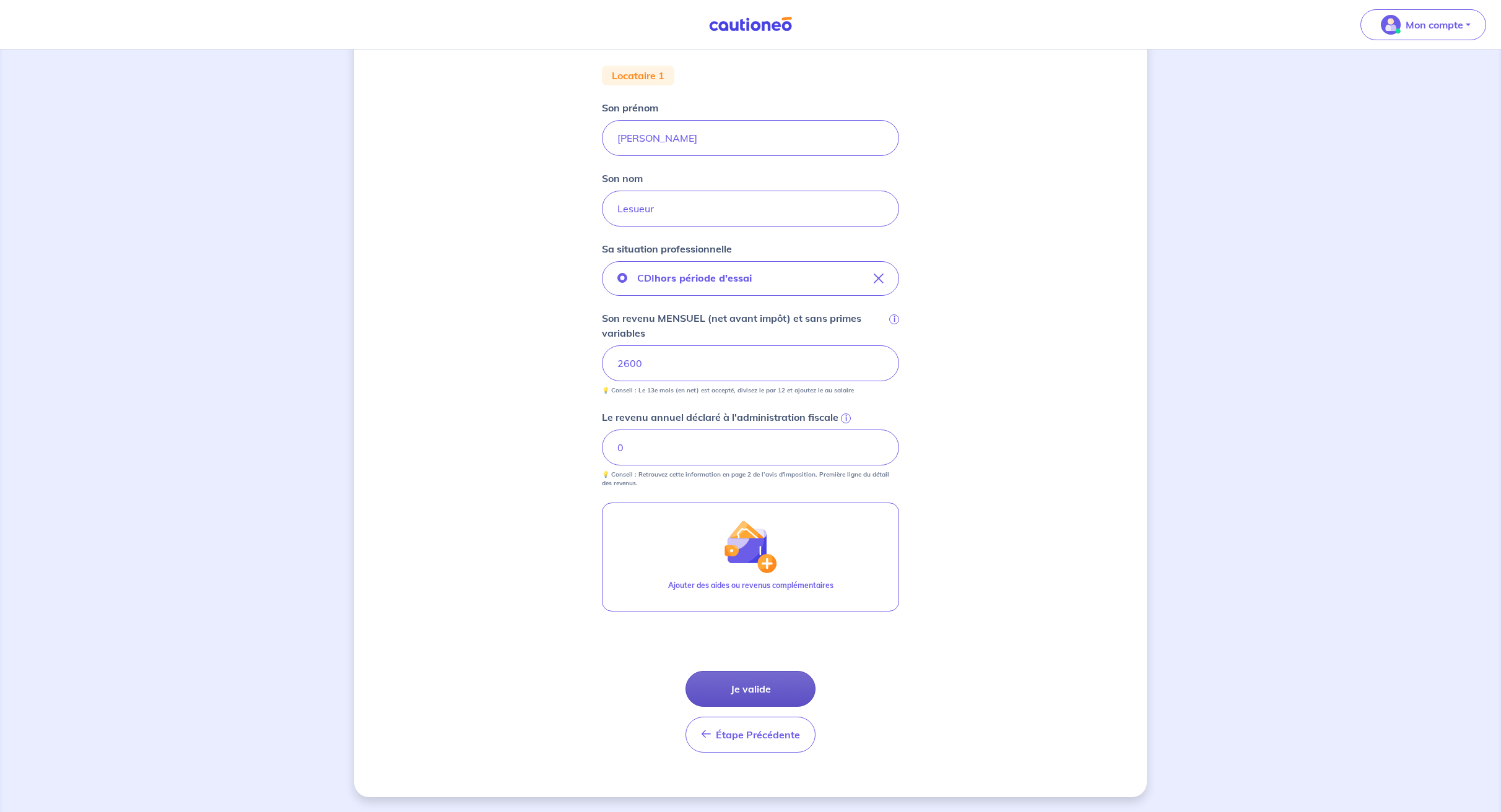
click at [727, 690] on button "Je valide" at bounding box center [750, 689] width 130 height 36
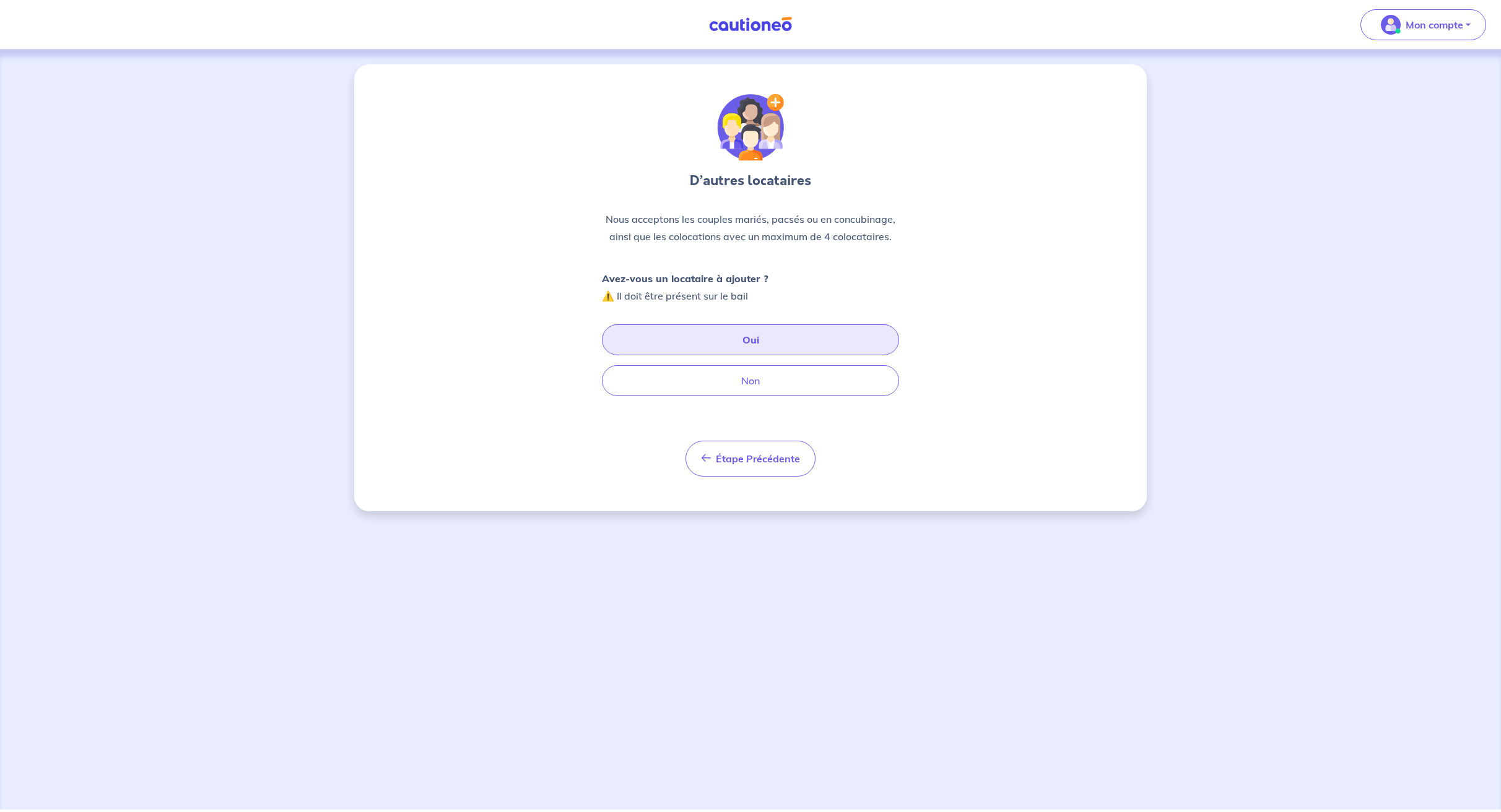
click at [736, 351] on button "Oui" at bounding box center [750, 339] width 297 height 31
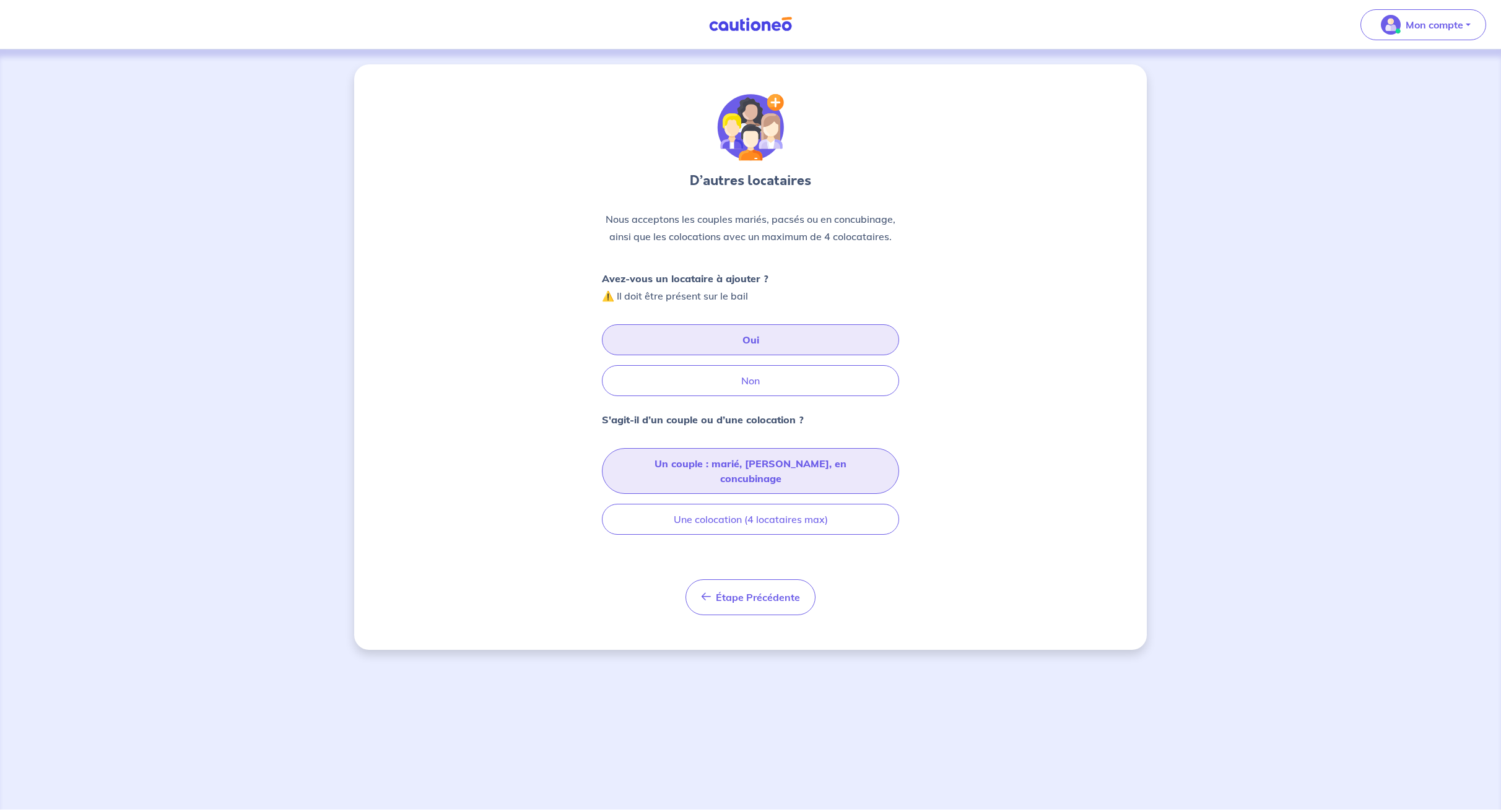
click at [676, 464] on button "Un couple : marié, [PERSON_NAME], en concubinage" at bounding box center [750, 471] width 297 height 46
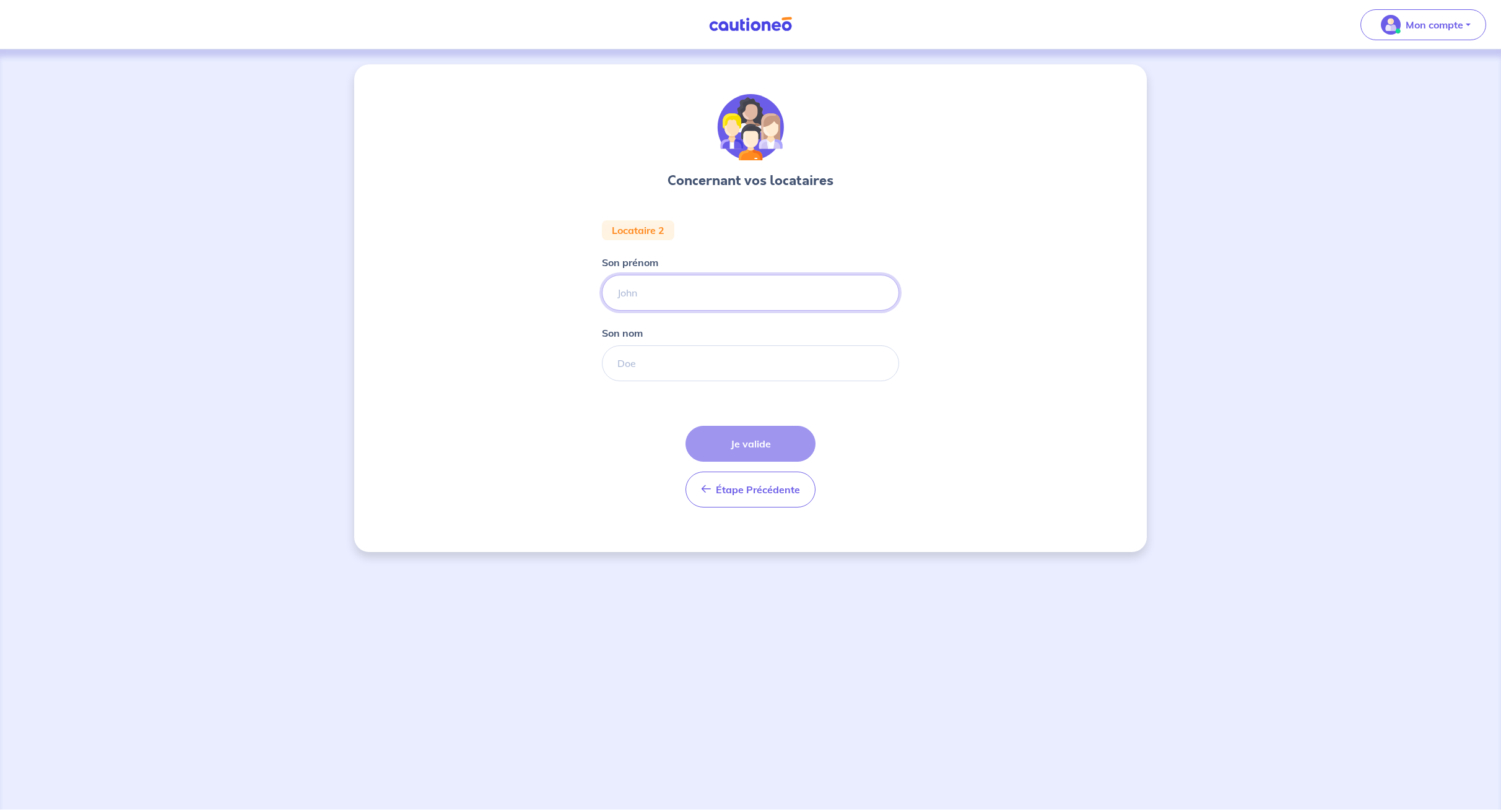
click at [641, 296] on input "Son prénom" at bounding box center [750, 292] width 297 height 36
type input "Tairiq"
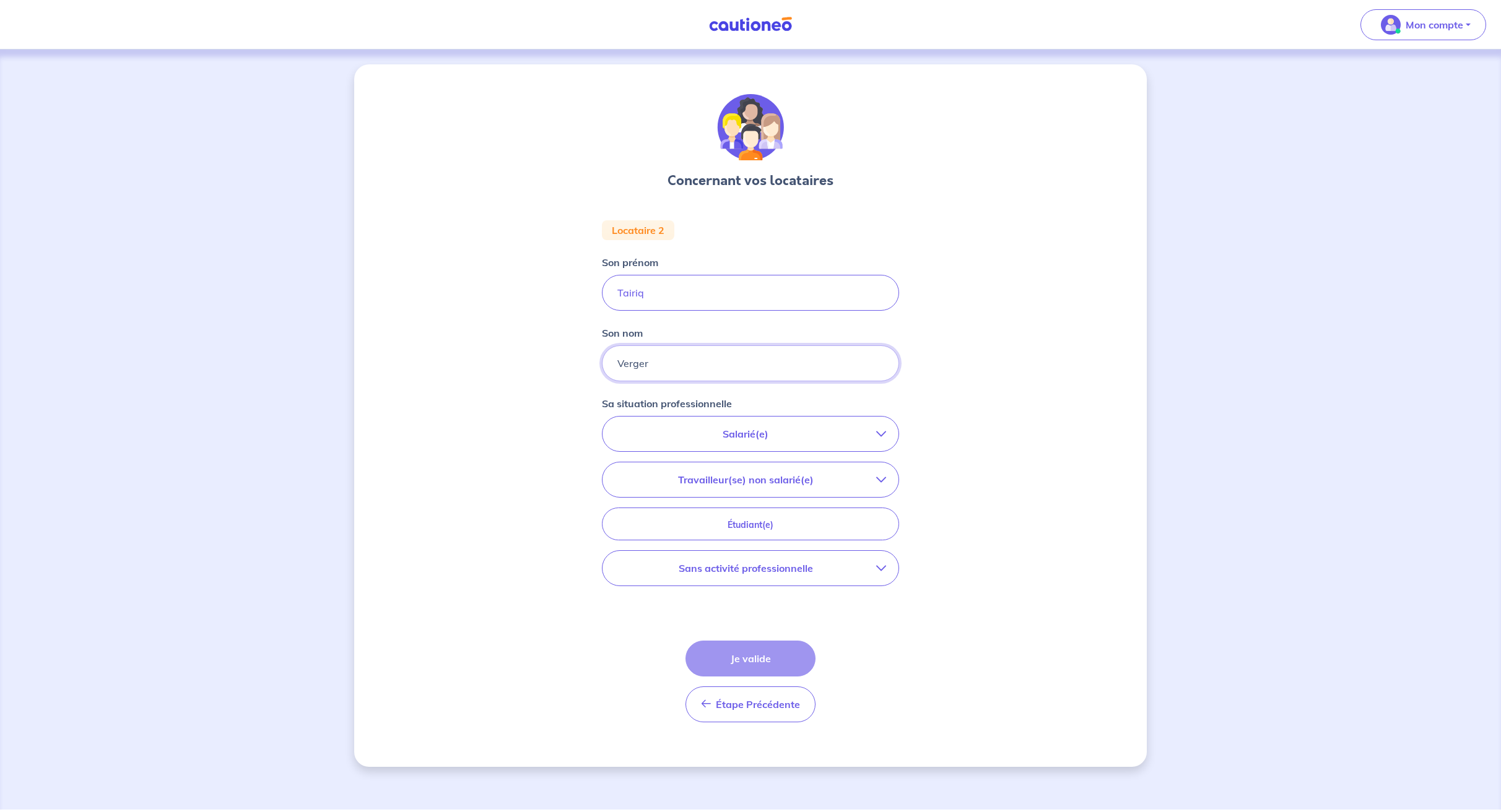
type input "Verger"
click at [671, 442] on button "Salarié(e)" at bounding box center [750, 434] width 296 height 34
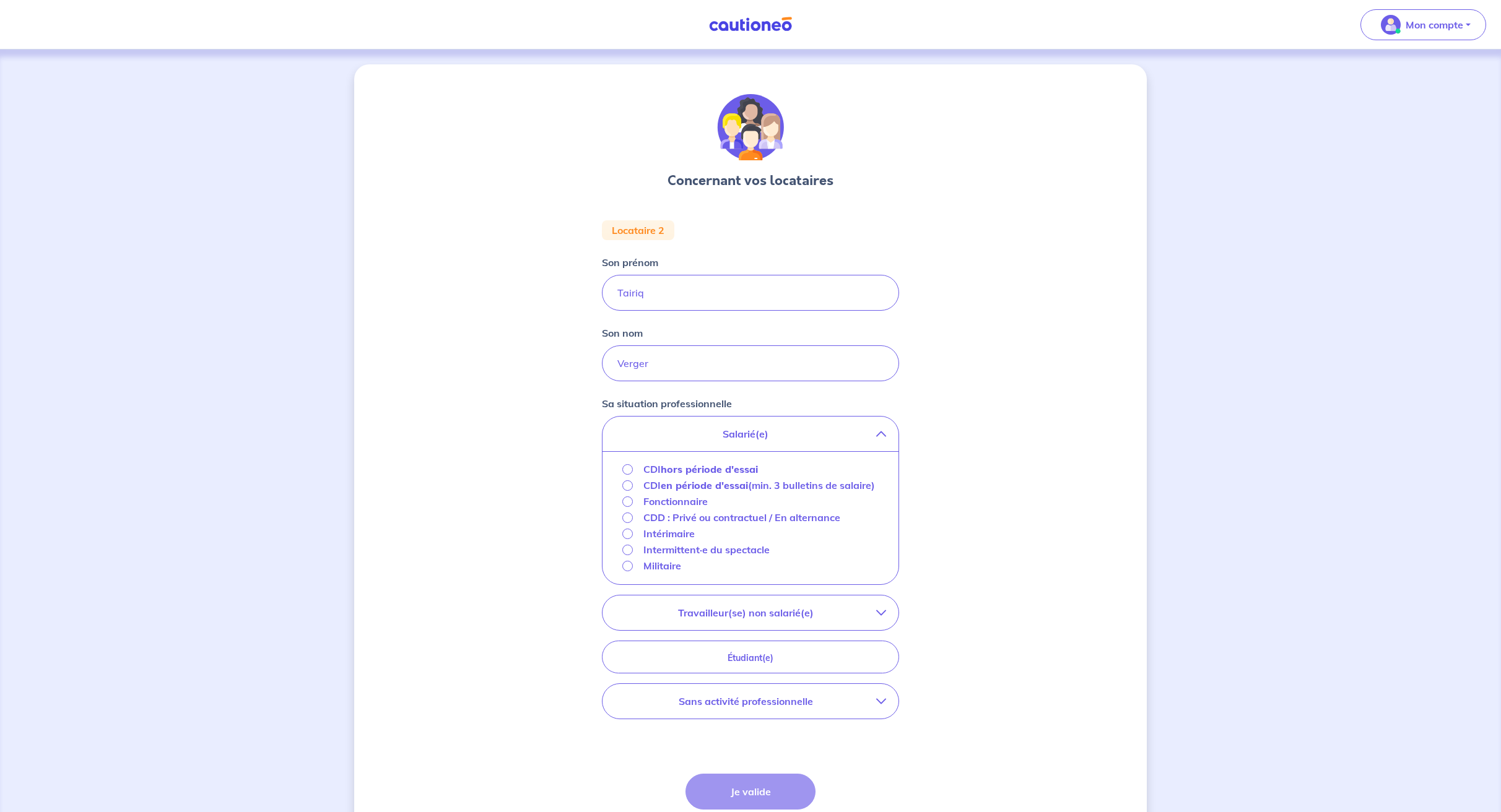
click at [670, 469] on strong "hors période d'essai" at bounding box center [709, 469] width 97 height 12
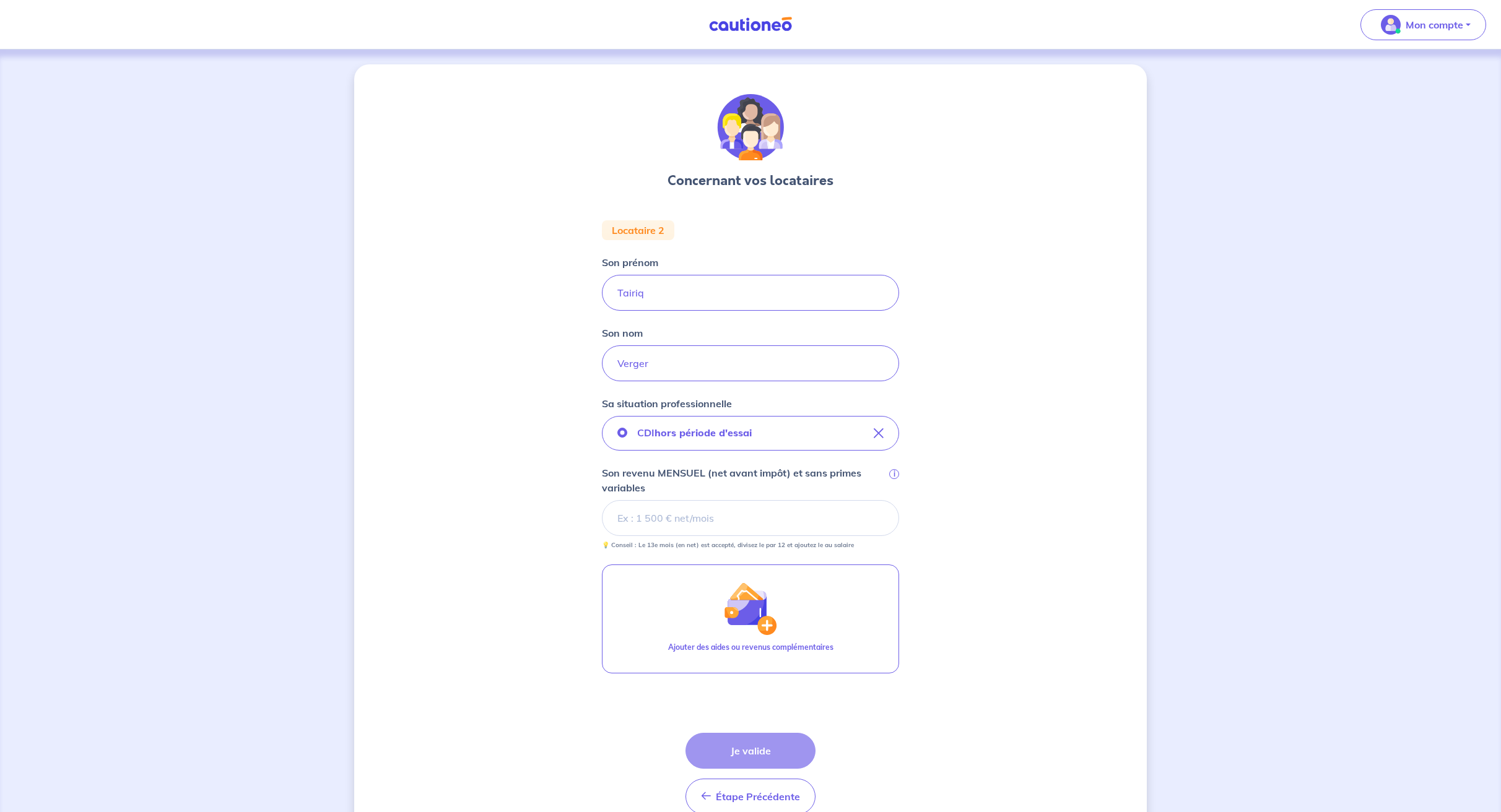
click at [661, 516] on input "Son revenu MENSUEL (net avant impôt) et sans primes variables i" at bounding box center [750, 518] width 297 height 36
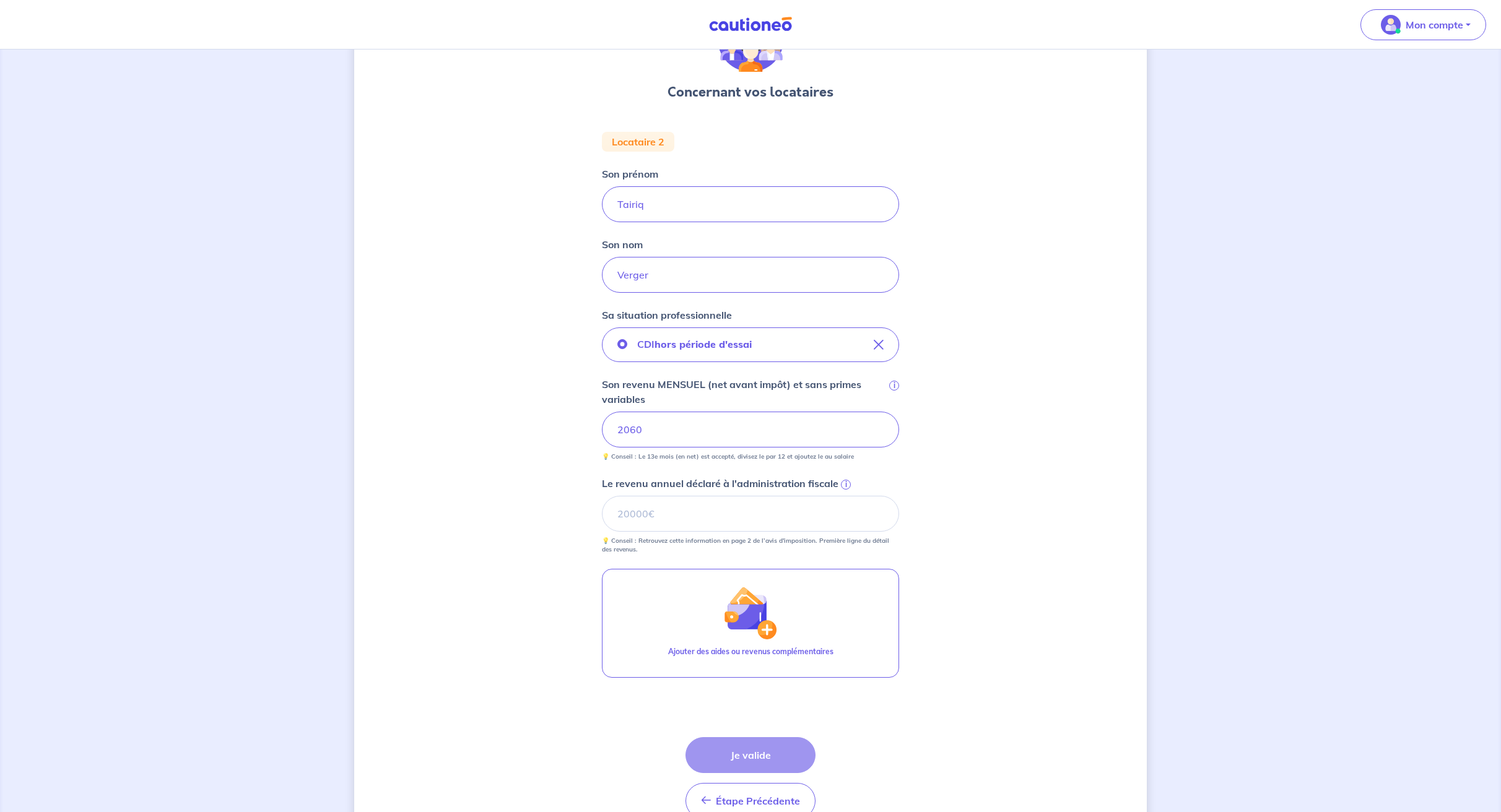
scroll to position [155, 0]
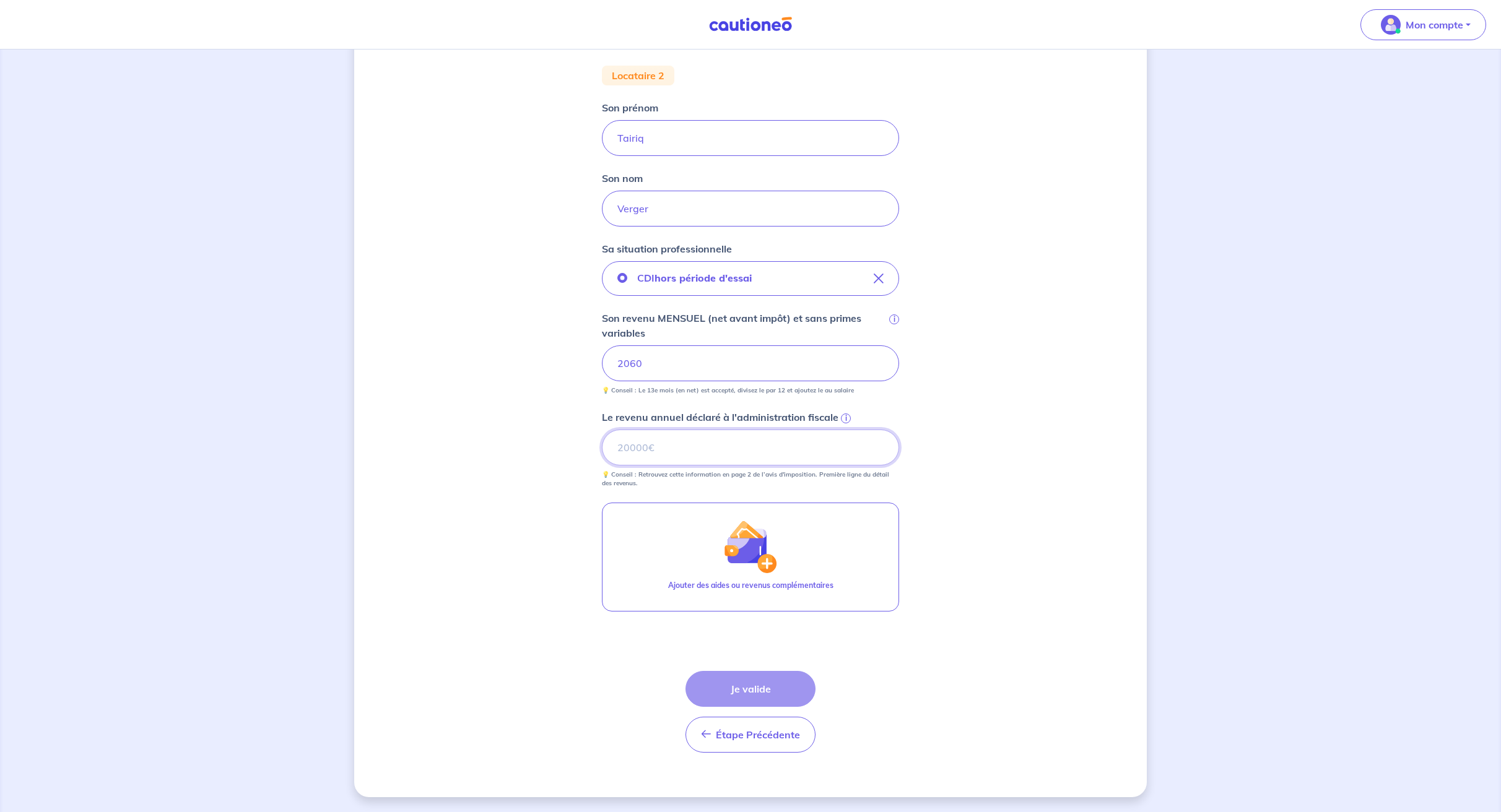
click at [705, 446] on input "Le revenu annuel déclaré à l'administration fiscale i" at bounding box center [750, 447] width 297 height 36
type input "0"
click at [722, 675] on button "Je valide" at bounding box center [750, 689] width 130 height 36
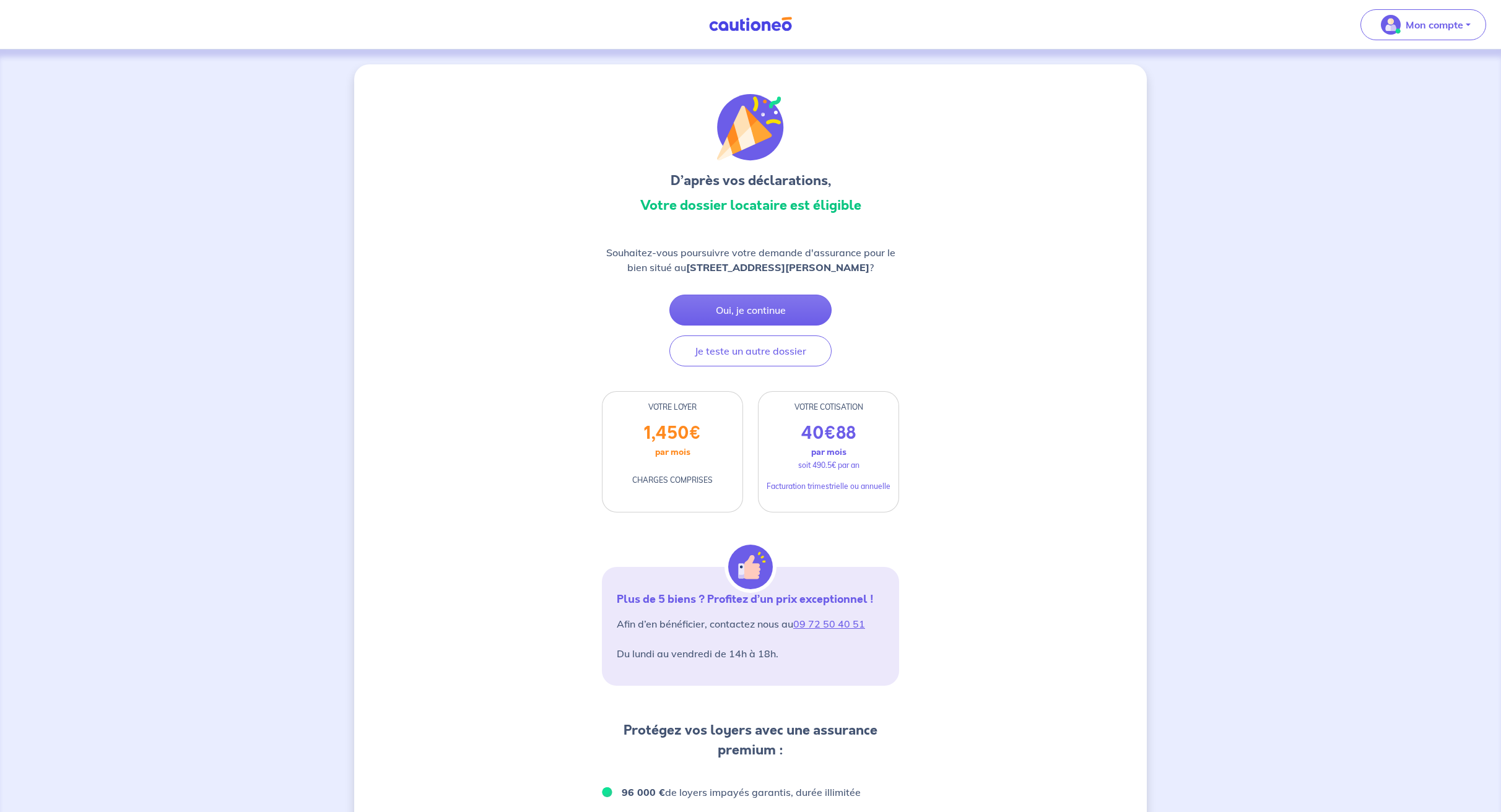
click at [171, 194] on div "D’après vos déclarations, Votre dossier locataire est éligible Souhaitez-vous p…" at bounding box center [750, 673] width 1501 height 1247
click at [818, 469] on p "soit 490.5€ par an" at bounding box center [829, 465] width 61 height 11
drag, startPoint x: 788, startPoint y: 406, endPoint x: 871, endPoint y: 467, distance: 103.0
click at [871, 467] on div "VOTRE COTISATION 40 € 88 par mois soit 490.5€ par an Facturation trimestrielle …" at bounding box center [828, 452] width 141 height 121
copy div "VOTRE COTISATION 40 € 88 par mois soit 490.5€ par an"
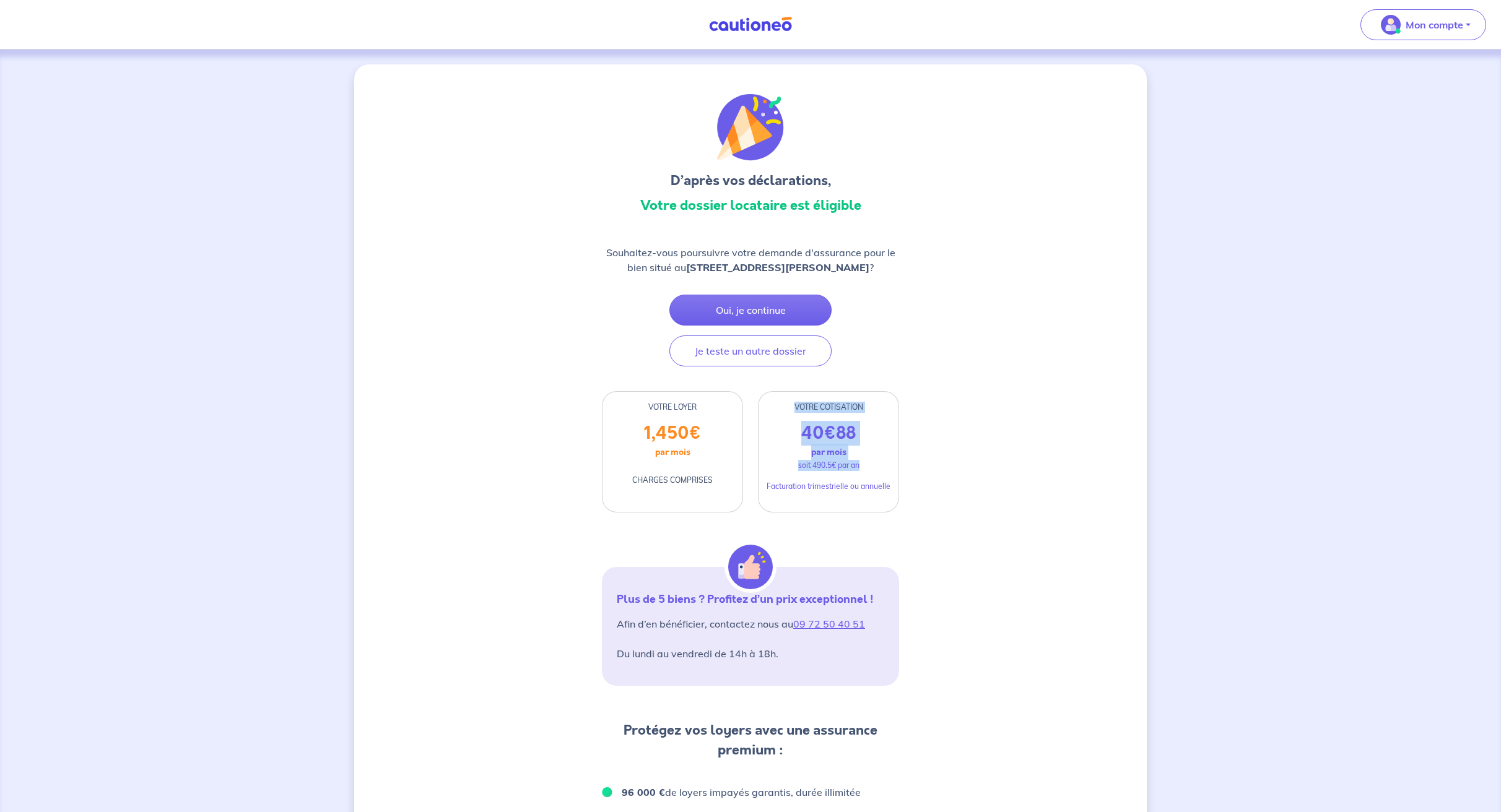
click at [746, 23] on img at bounding box center [750, 24] width 93 height 15
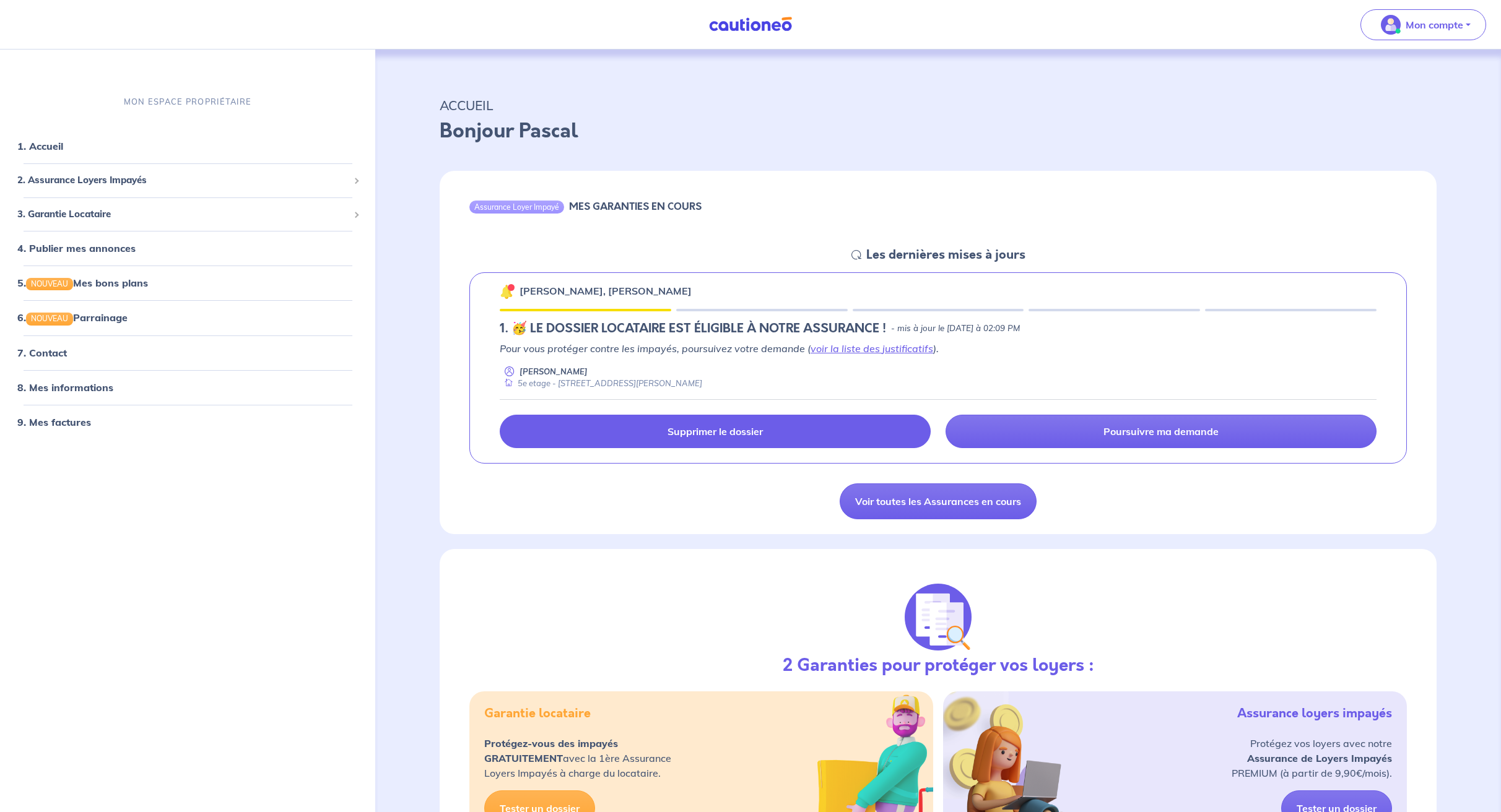
click at [639, 435] on link "Supprimer le dossier" at bounding box center [715, 431] width 431 height 34
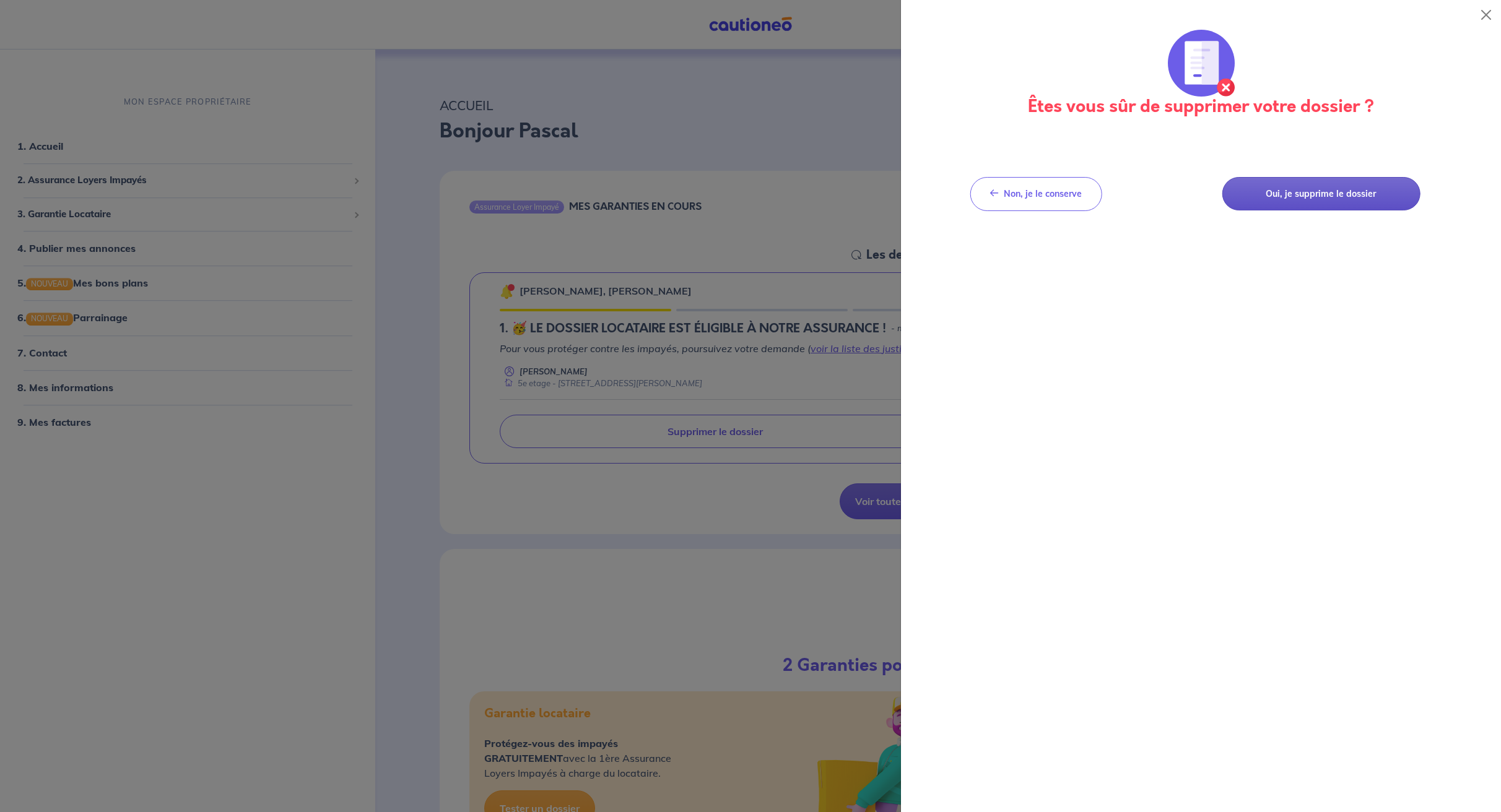
click at [1292, 200] on button "Oui, je supprime le dossier" at bounding box center [1321, 193] width 198 height 34
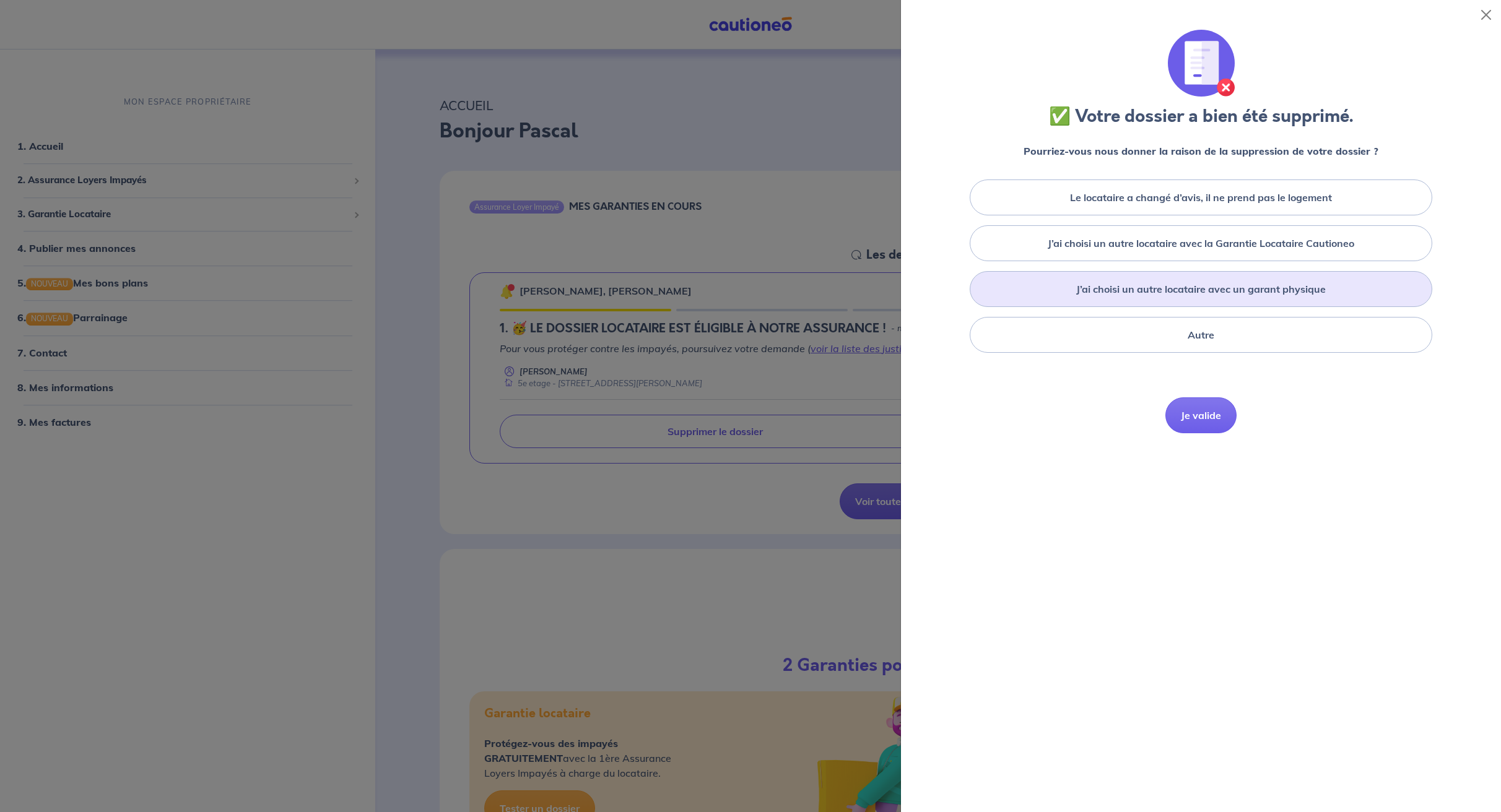
click at [1138, 294] on label "J’ai choisi un autre locataire avec un garant physique" at bounding box center [1200, 289] width 250 height 15
click at [0, 0] on input "J’ai choisi un autre locataire avec un garant physique" at bounding box center [0, 0] width 0 height 0
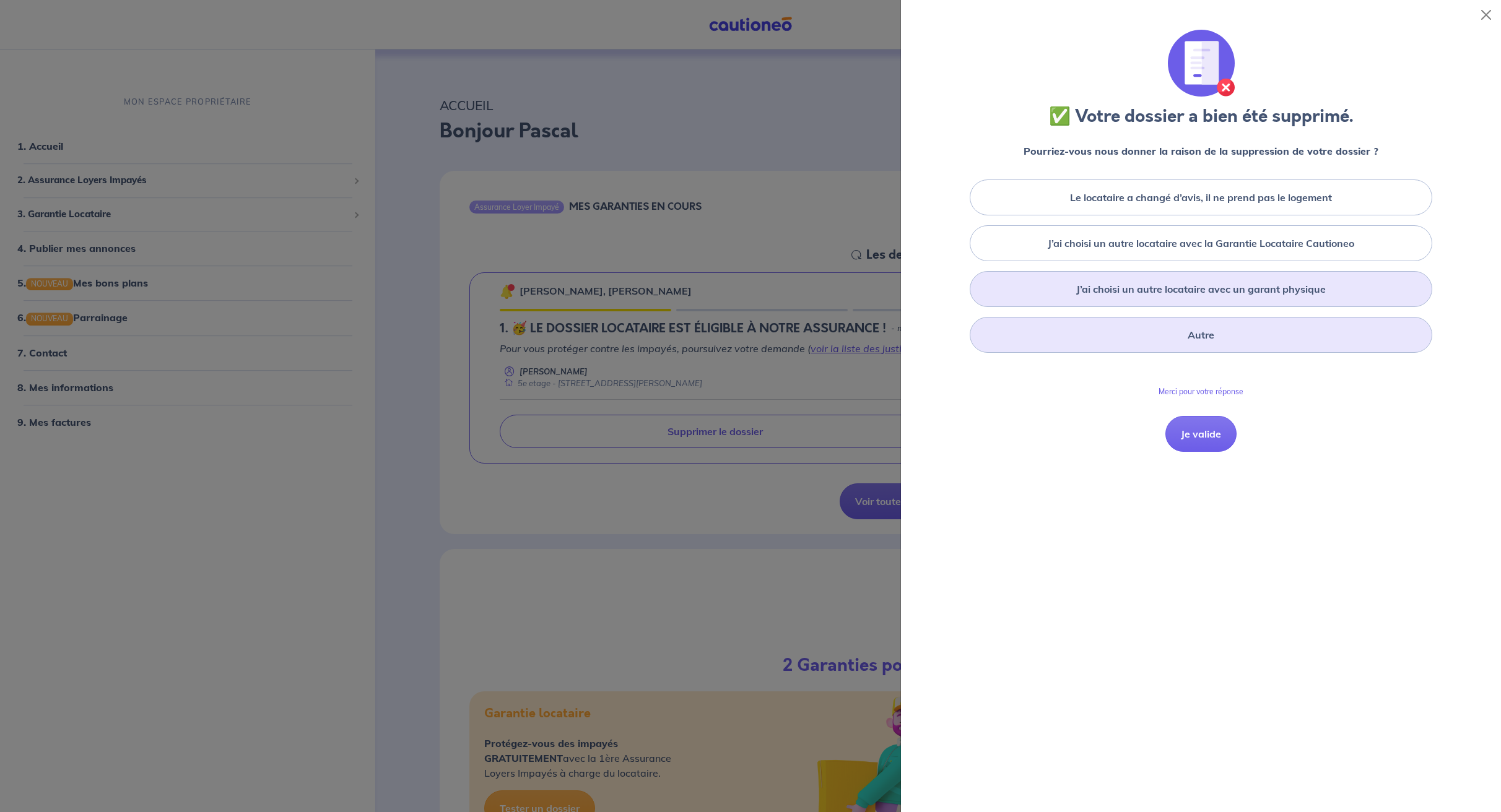
click at [1184, 332] on div "Autre" at bounding box center [1201, 335] width 462 height 36
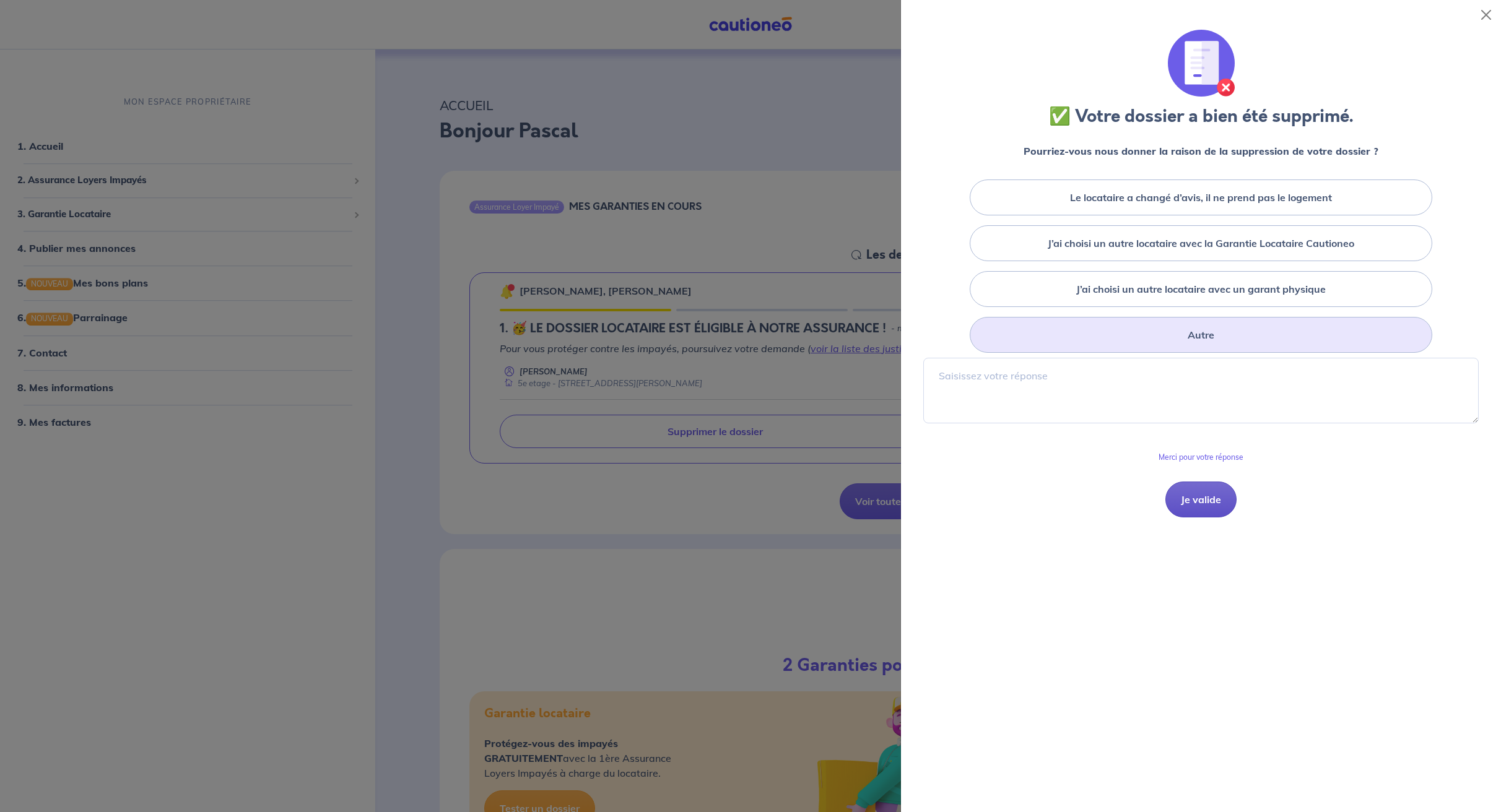
click at [1192, 504] on button "Je valide" at bounding box center [1200, 500] width 71 height 36
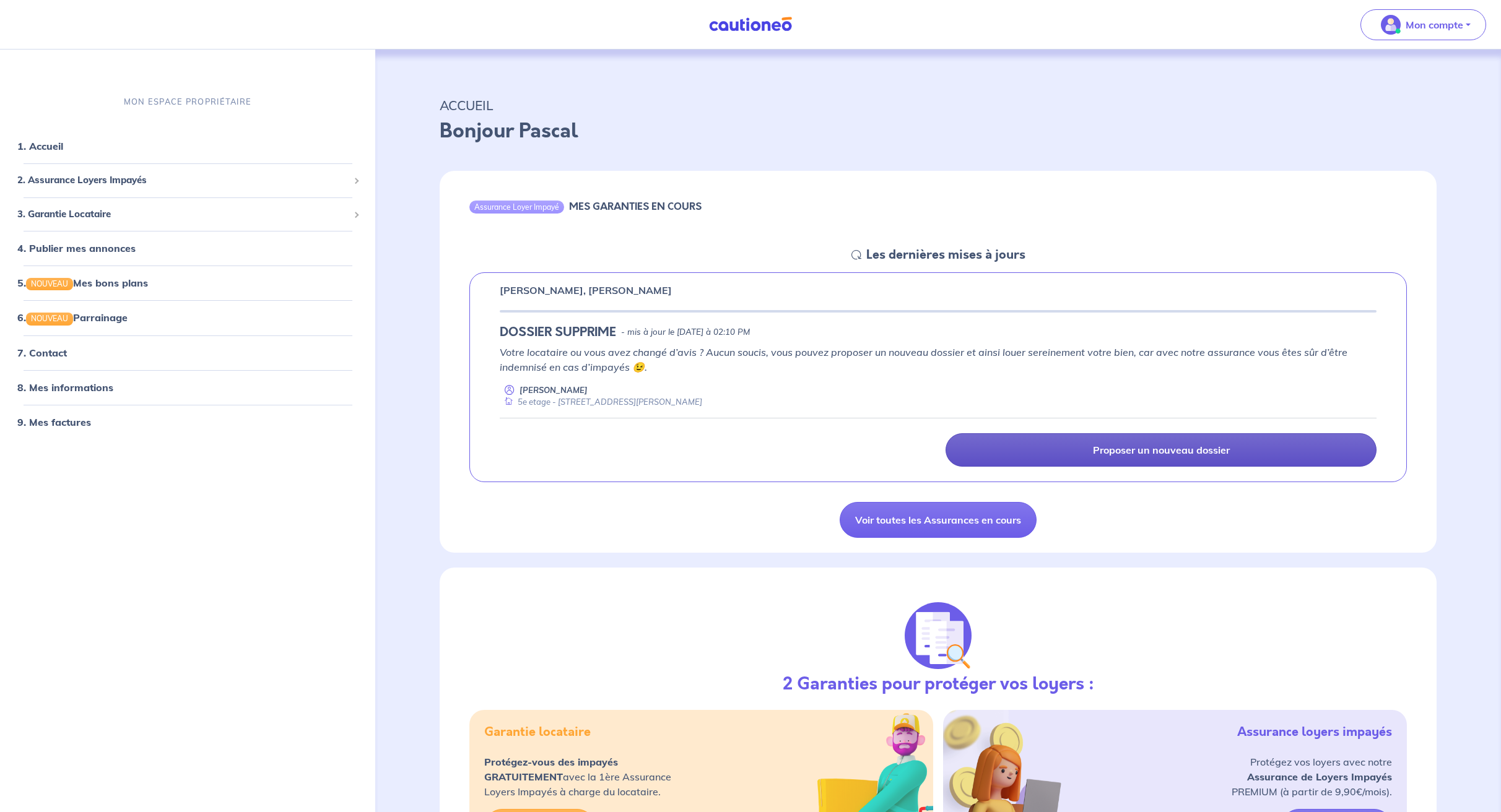
click at [1028, 443] on link "Proposer un nouveau dossier" at bounding box center [1161, 450] width 431 height 34
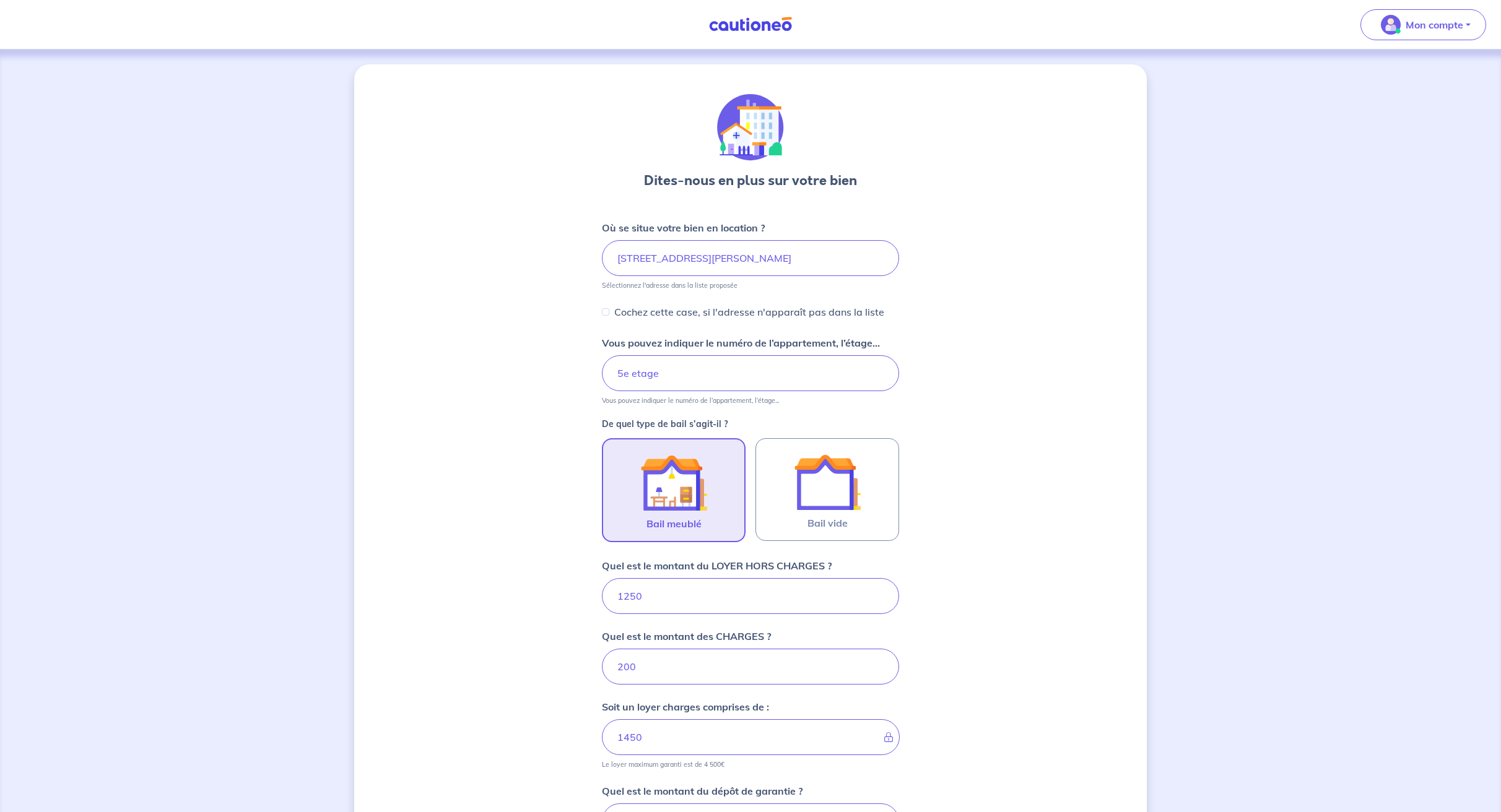
click at [742, 31] on link at bounding box center [750, 24] width 93 height 21
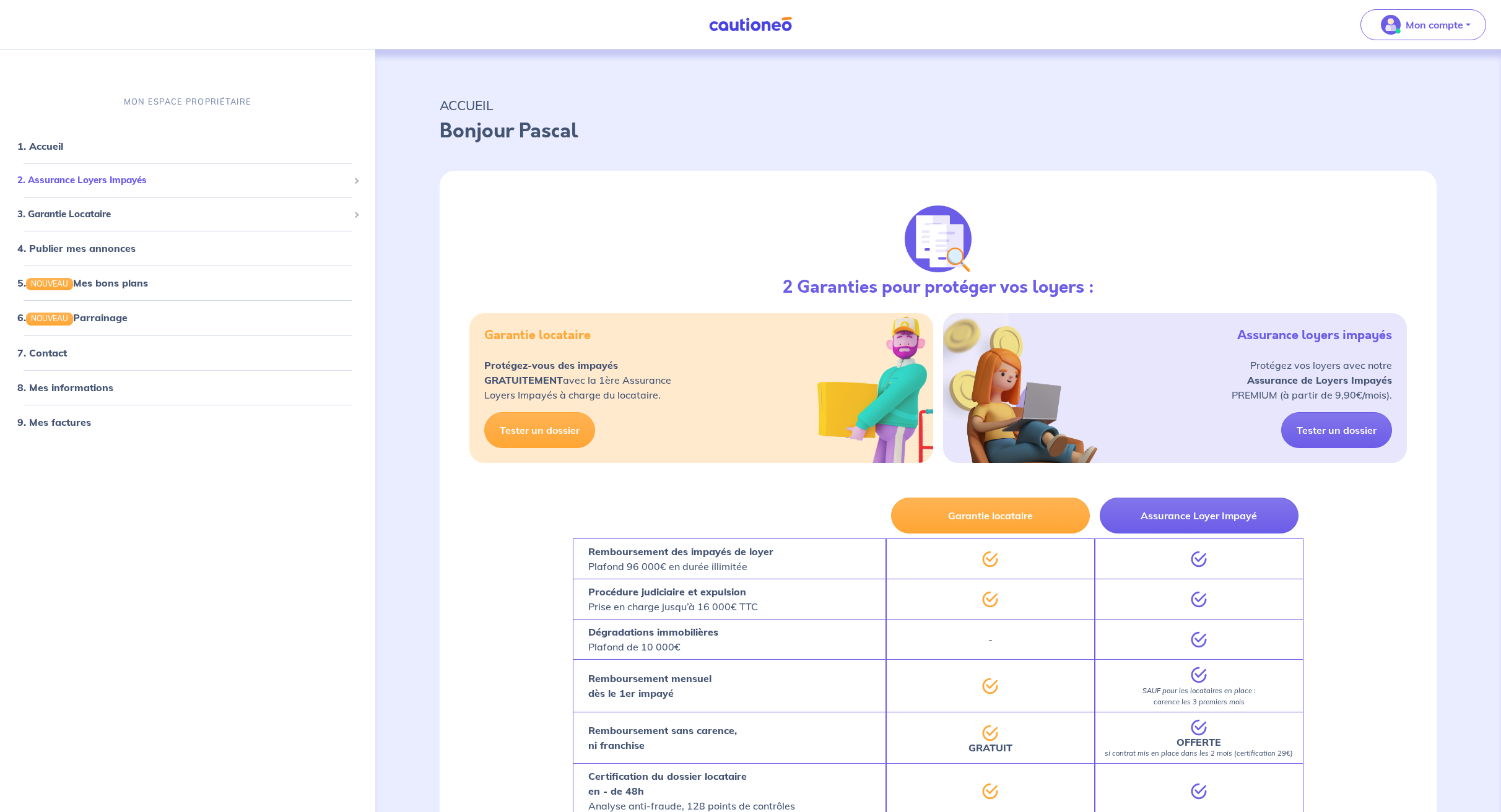
click at [81, 173] on div "2. Assurance Loyers Impayés" at bounding box center [187, 180] width 365 height 24
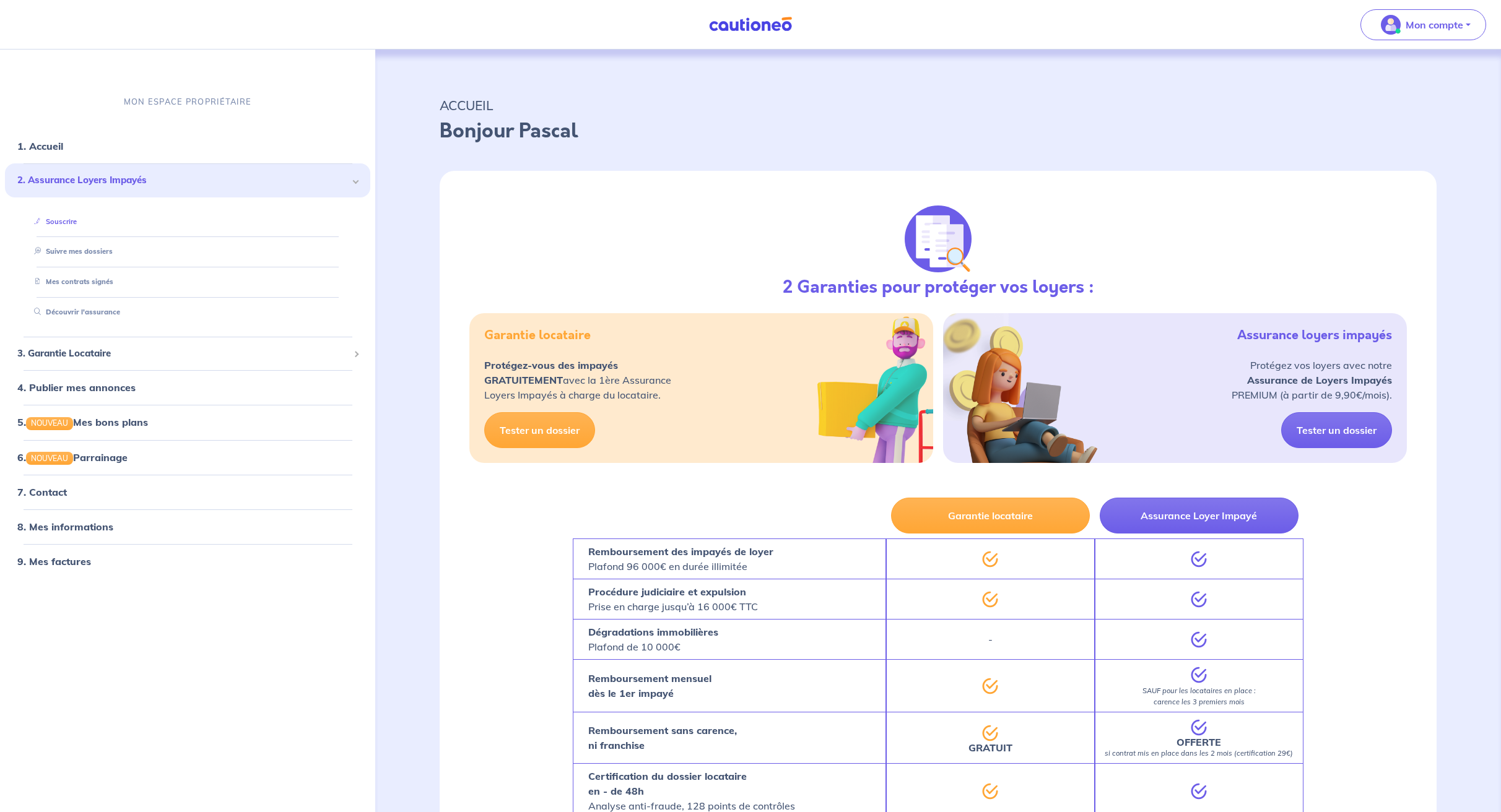
click at [63, 217] on link "Souscrire" at bounding box center [52, 222] width 47 height 9
click at [58, 252] on link "Suivre mes dossiers" at bounding box center [70, 252] width 83 height 9
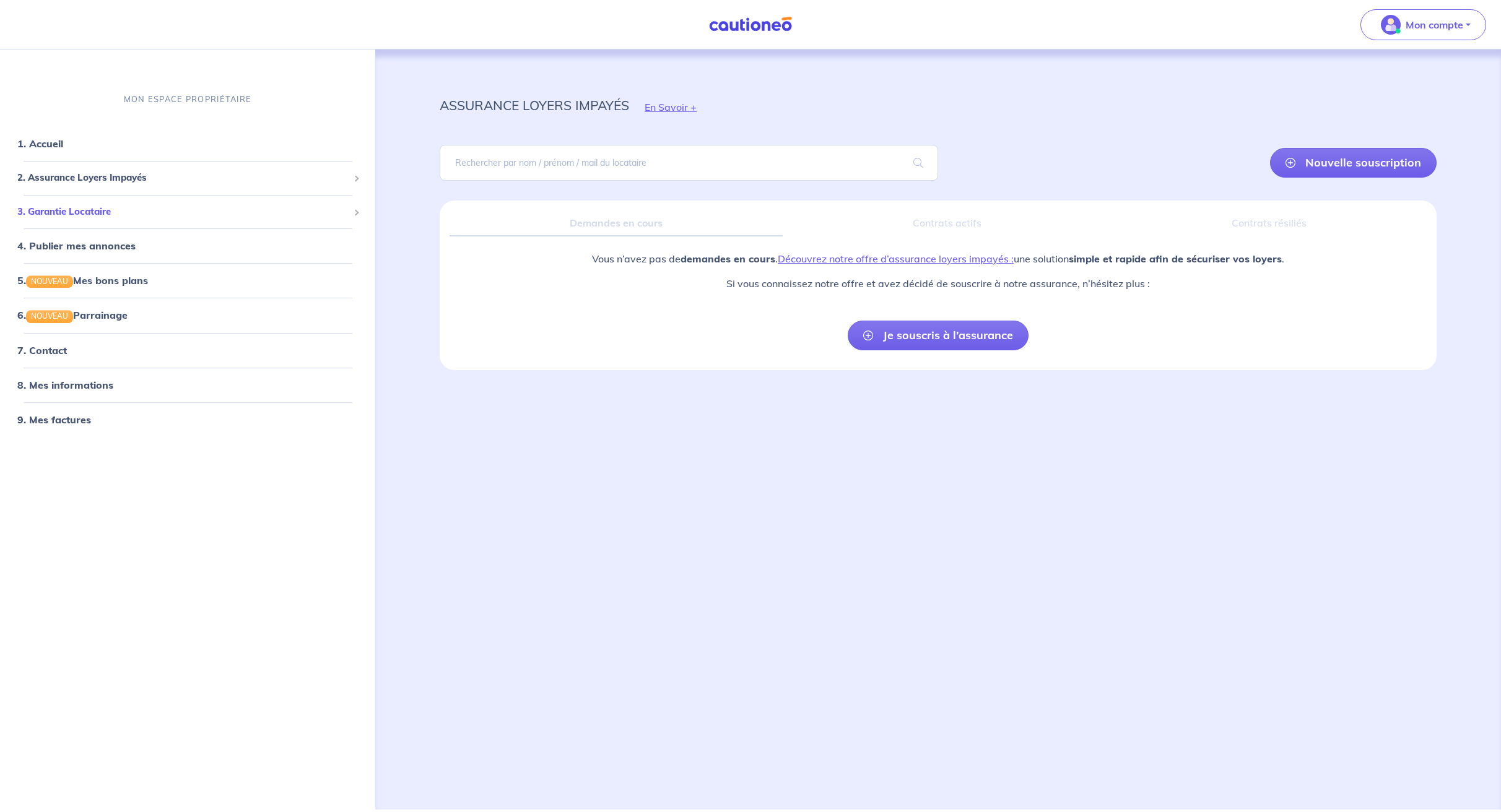
click at [76, 211] on span "3. Garantie Locataire" at bounding box center [182, 212] width 331 height 14
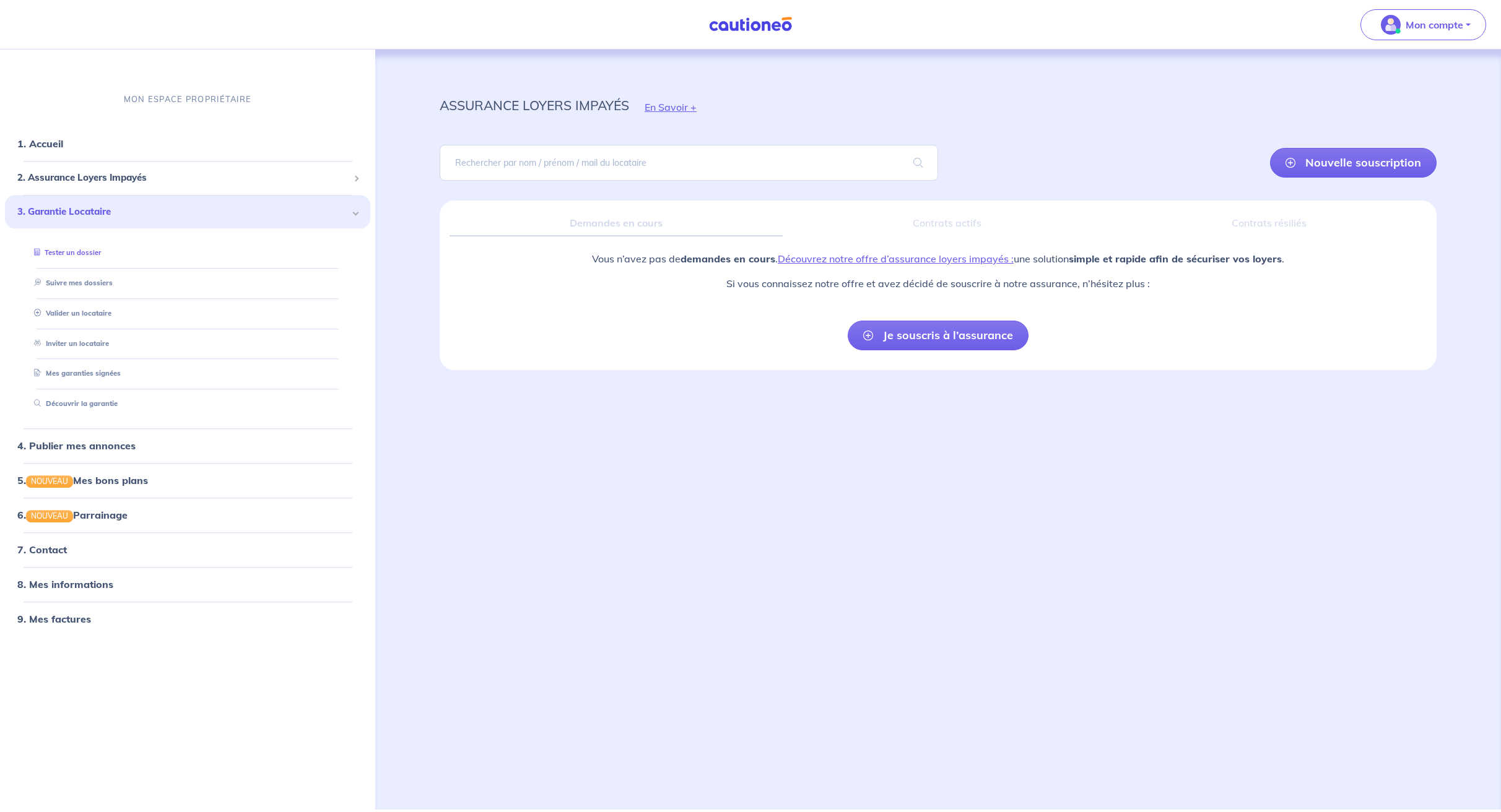
click at [66, 248] on link "Tester un dossier" at bounding box center [65, 253] width 72 height 9
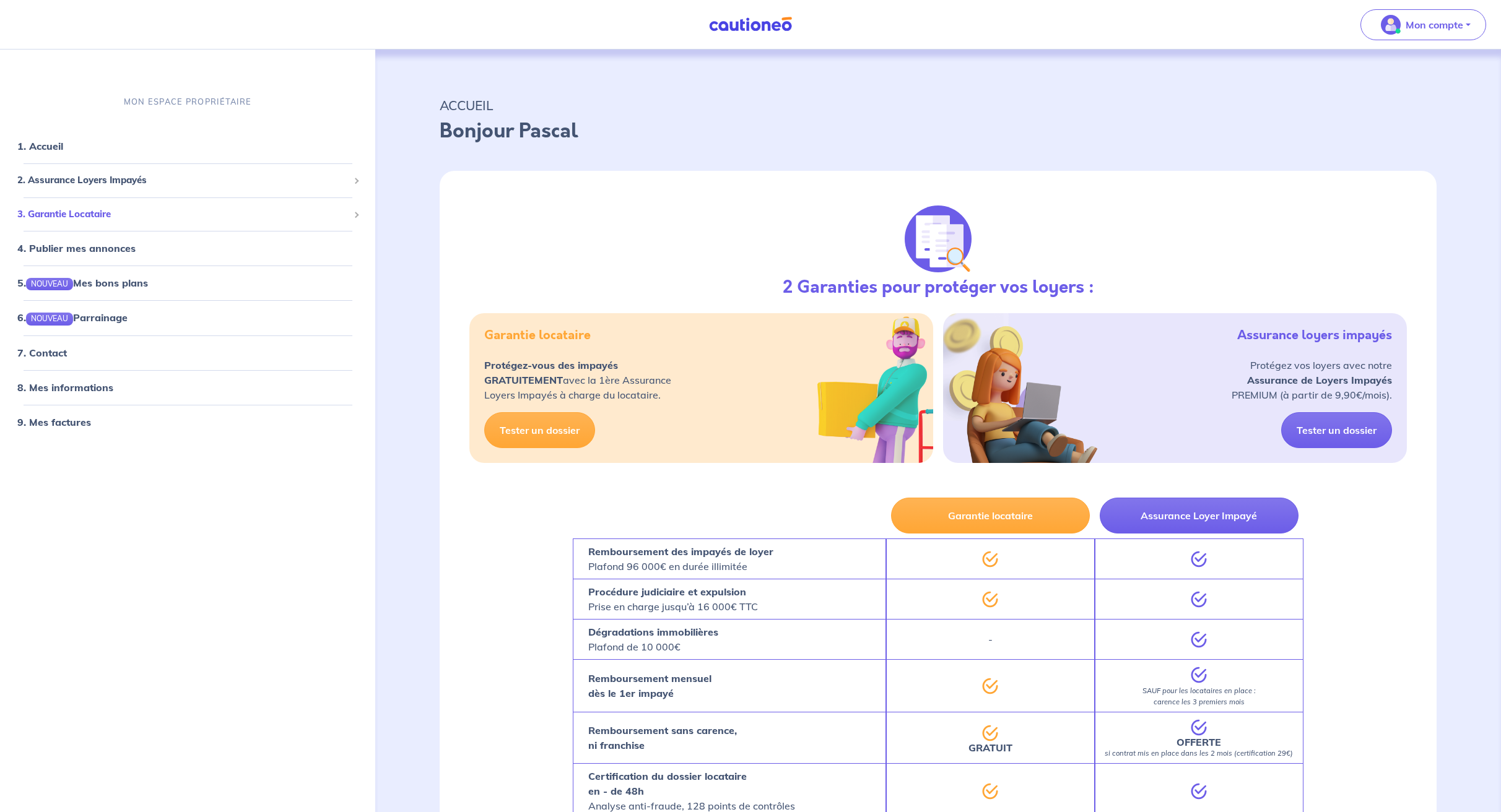
click at [82, 212] on span "3. Garantie Locataire" at bounding box center [182, 214] width 331 height 14
